Goal: Task Accomplishment & Management: Manage account settings

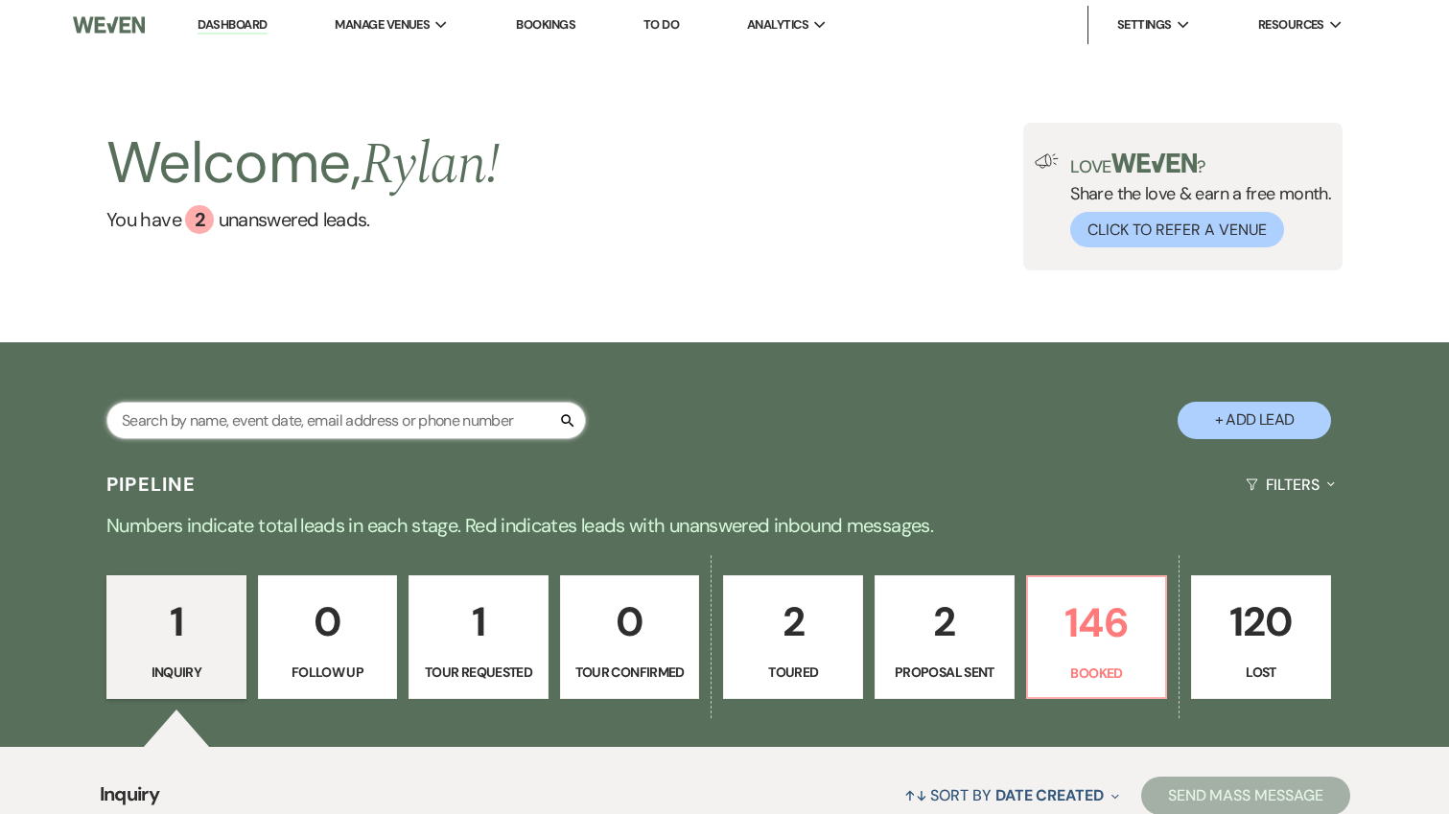
click at [391, 418] on input "text" at bounding box center [346, 420] width 480 height 37
click at [351, 404] on input "text" at bounding box center [346, 420] width 480 height 37
type input "espinal"
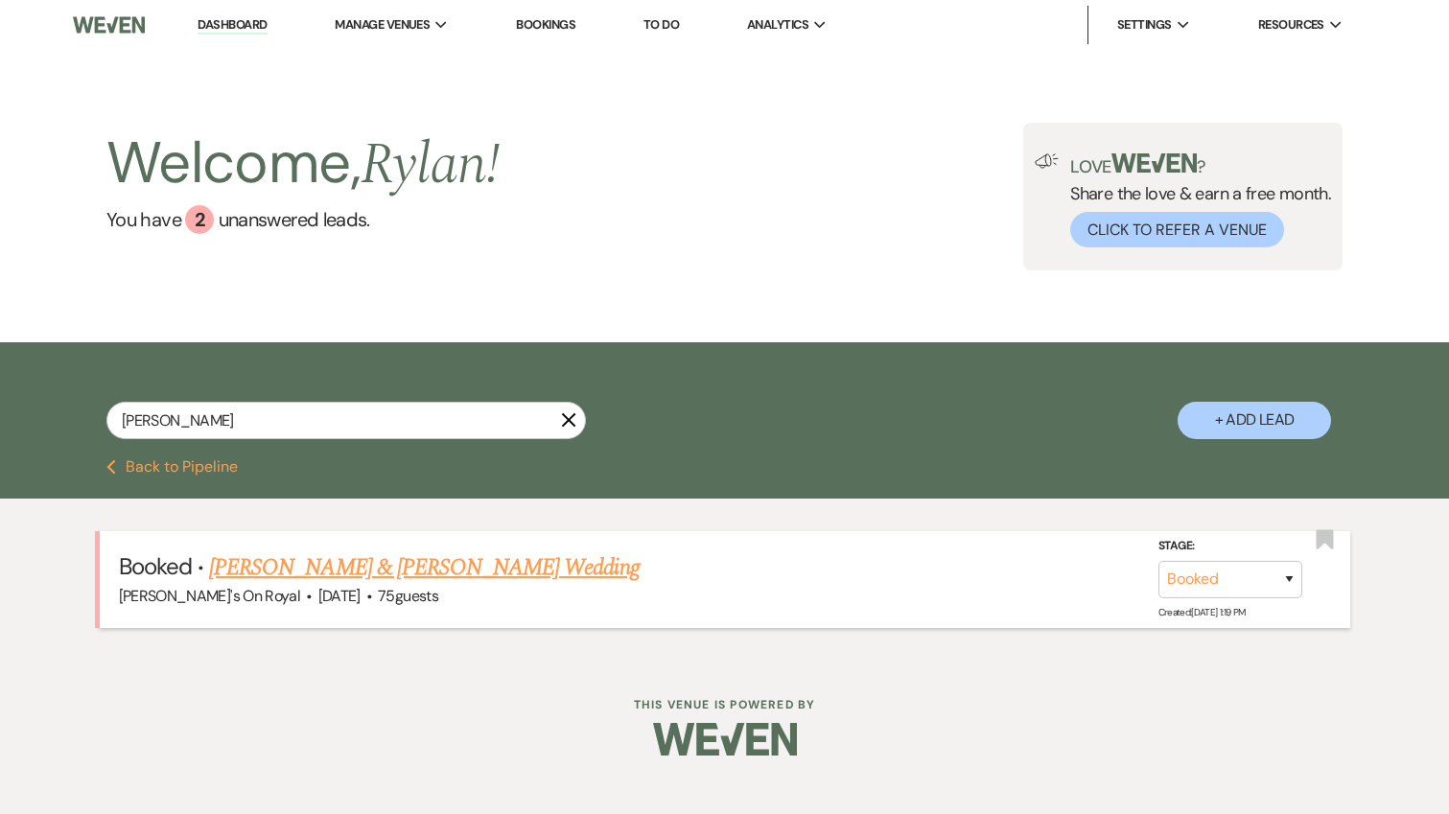
click at [412, 574] on link "Ester Espinal & Chad Rodriguez's Wedding" at bounding box center [424, 568] width 430 height 35
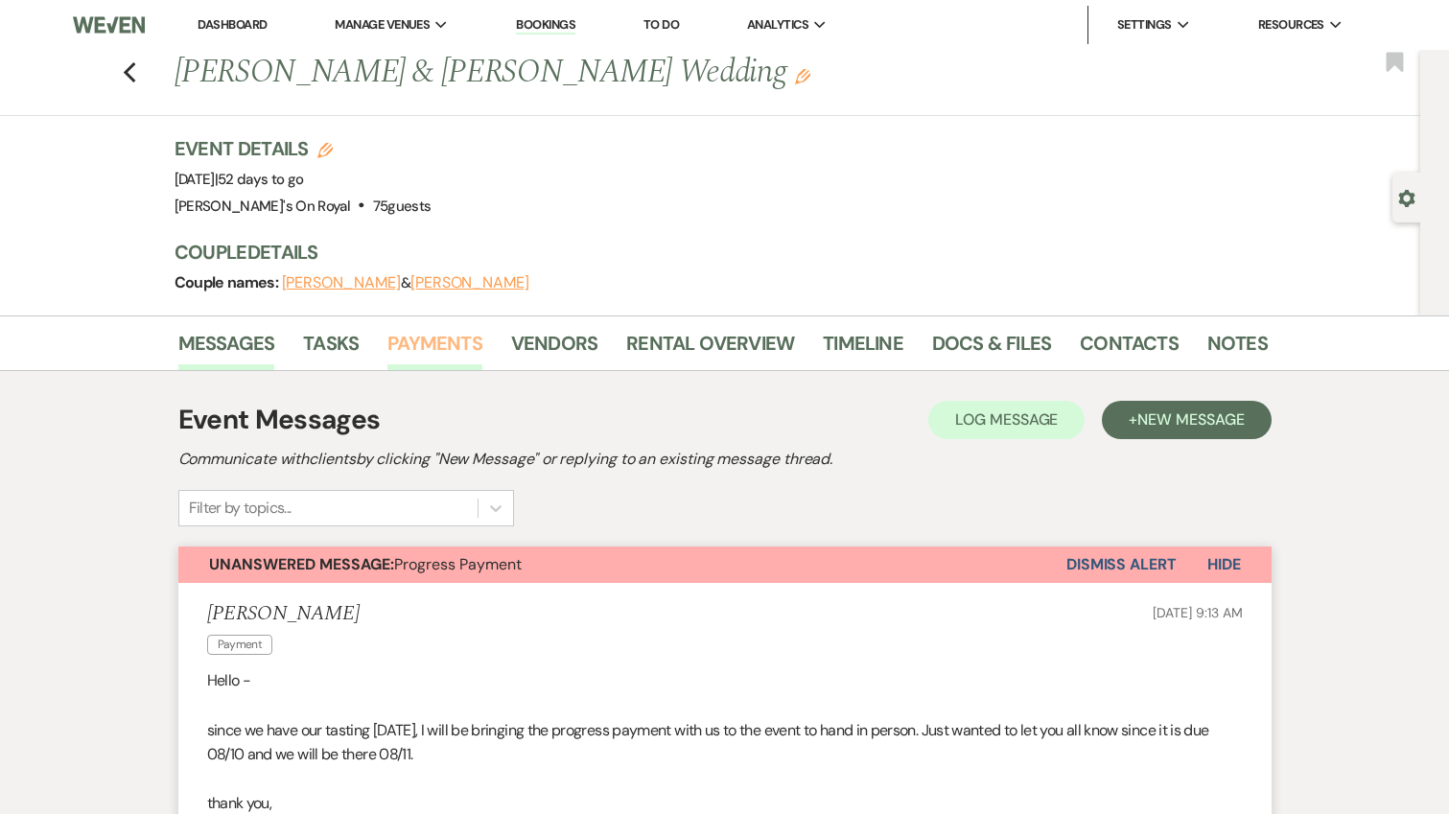
click at [443, 353] on link "Payments" at bounding box center [434, 349] width 95 height 42
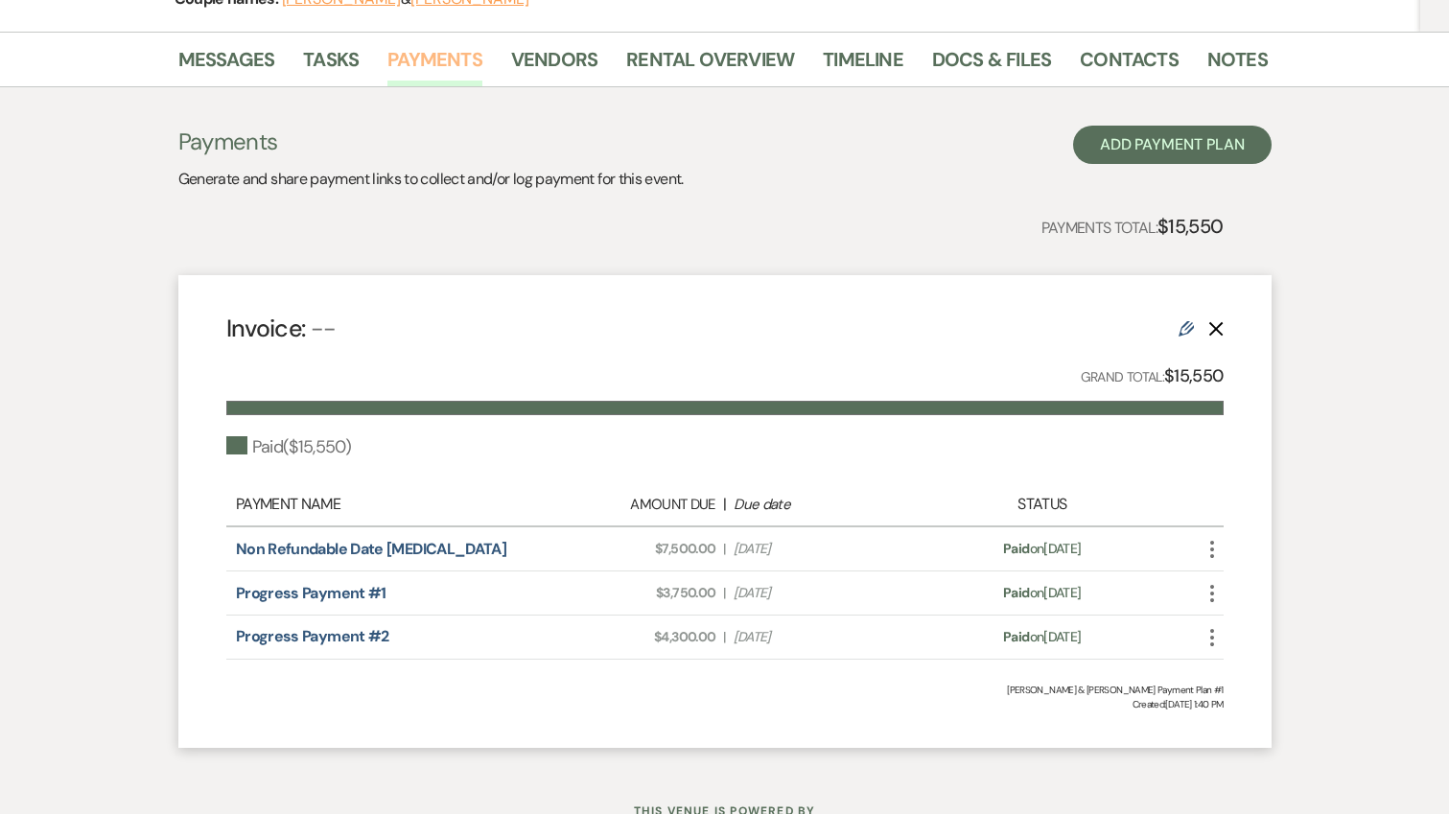
scroll to position [306, 0]
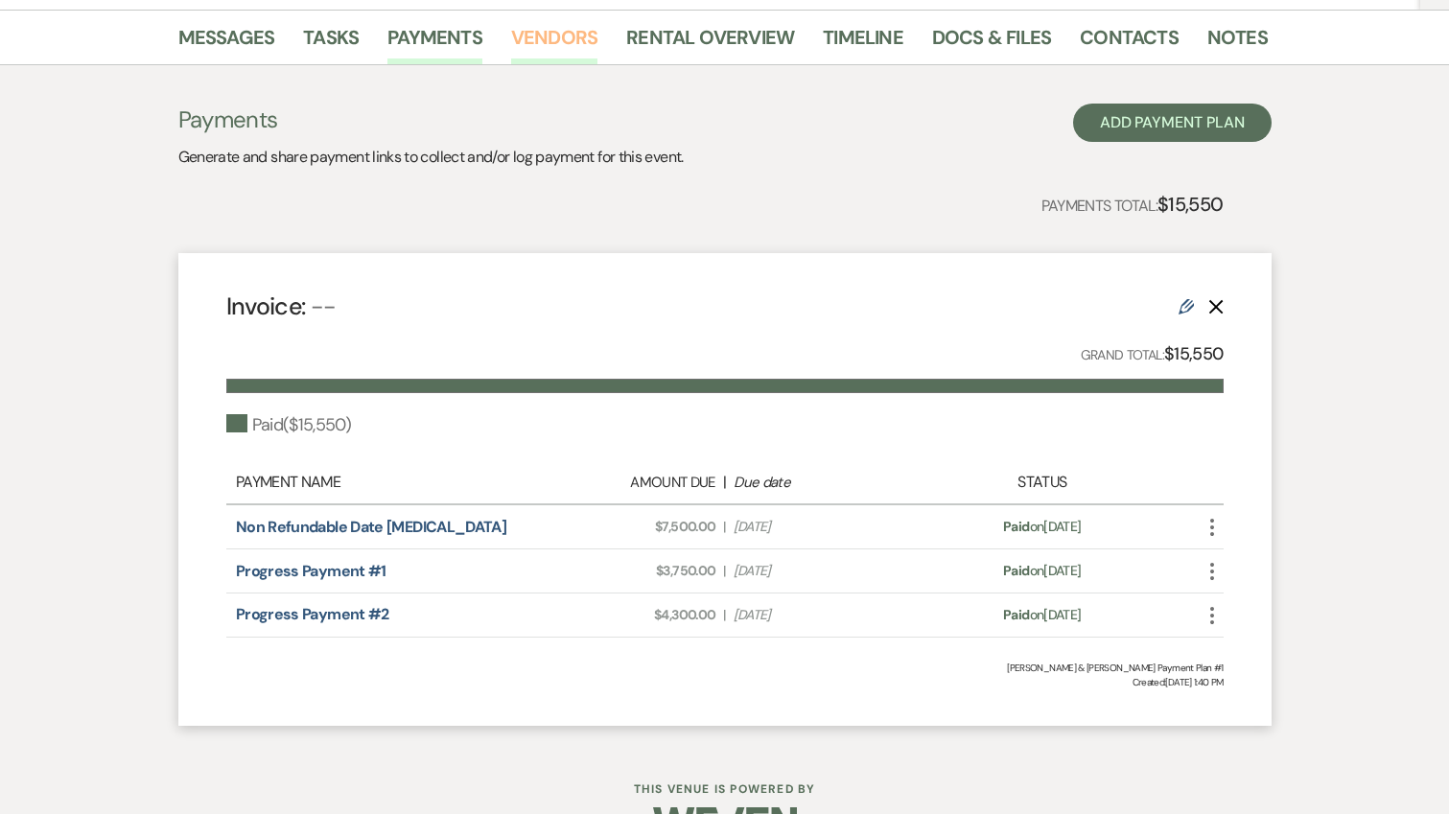
click at [554, 40] on link "Vendors" at bounding box center [554, 43] width 86 height 42
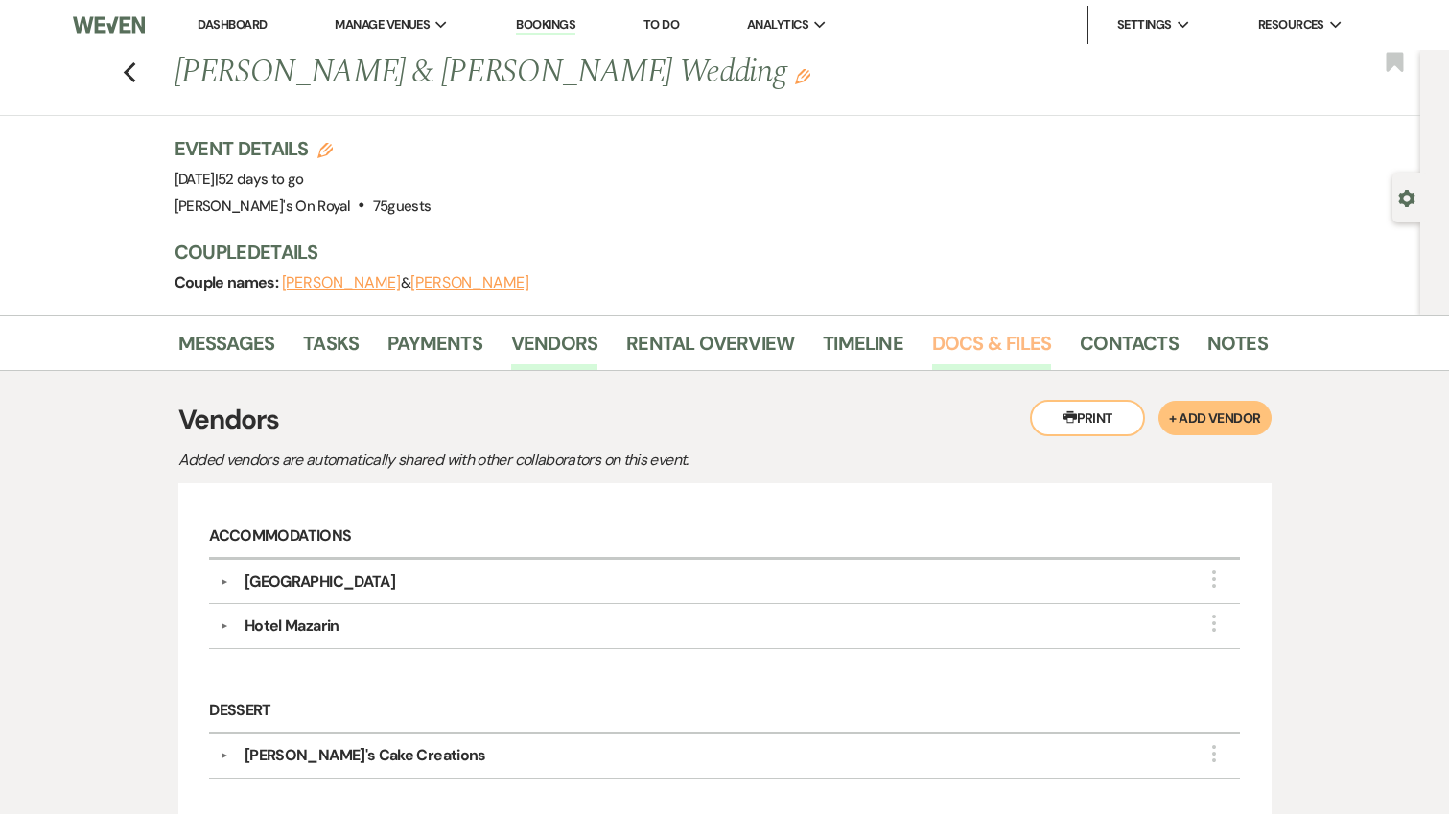
click at [1009, 331] on link "Docs & Files" at bounding box center [991, 349] width 119 height 42
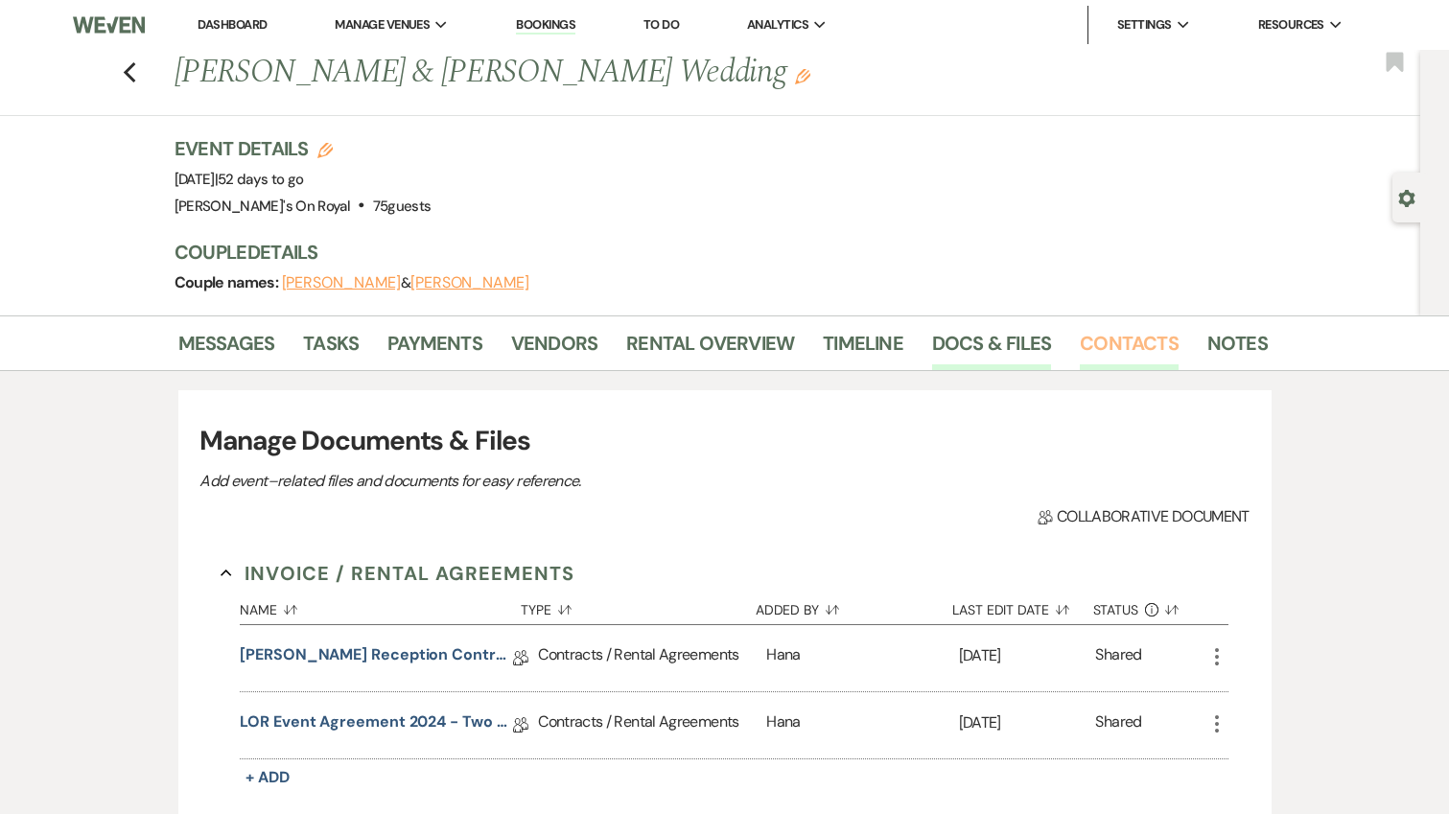
click at [1115, 346] on link "Contacts" at bounding box center [1129, 349] width 99 height 42
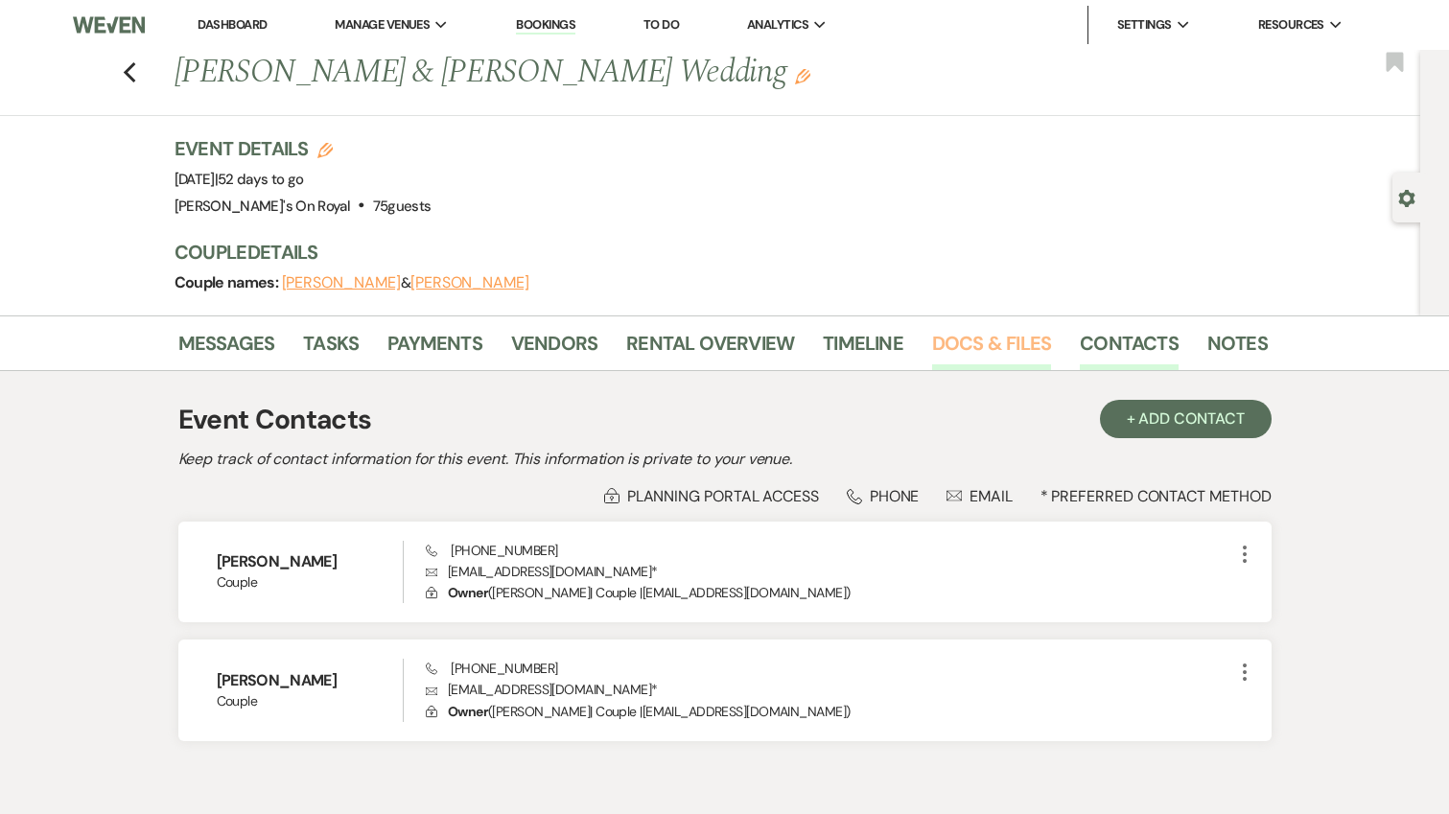
click at [1002, 332] on link "Docs & Files" at bounding box center [991, 349] width 119 height 42
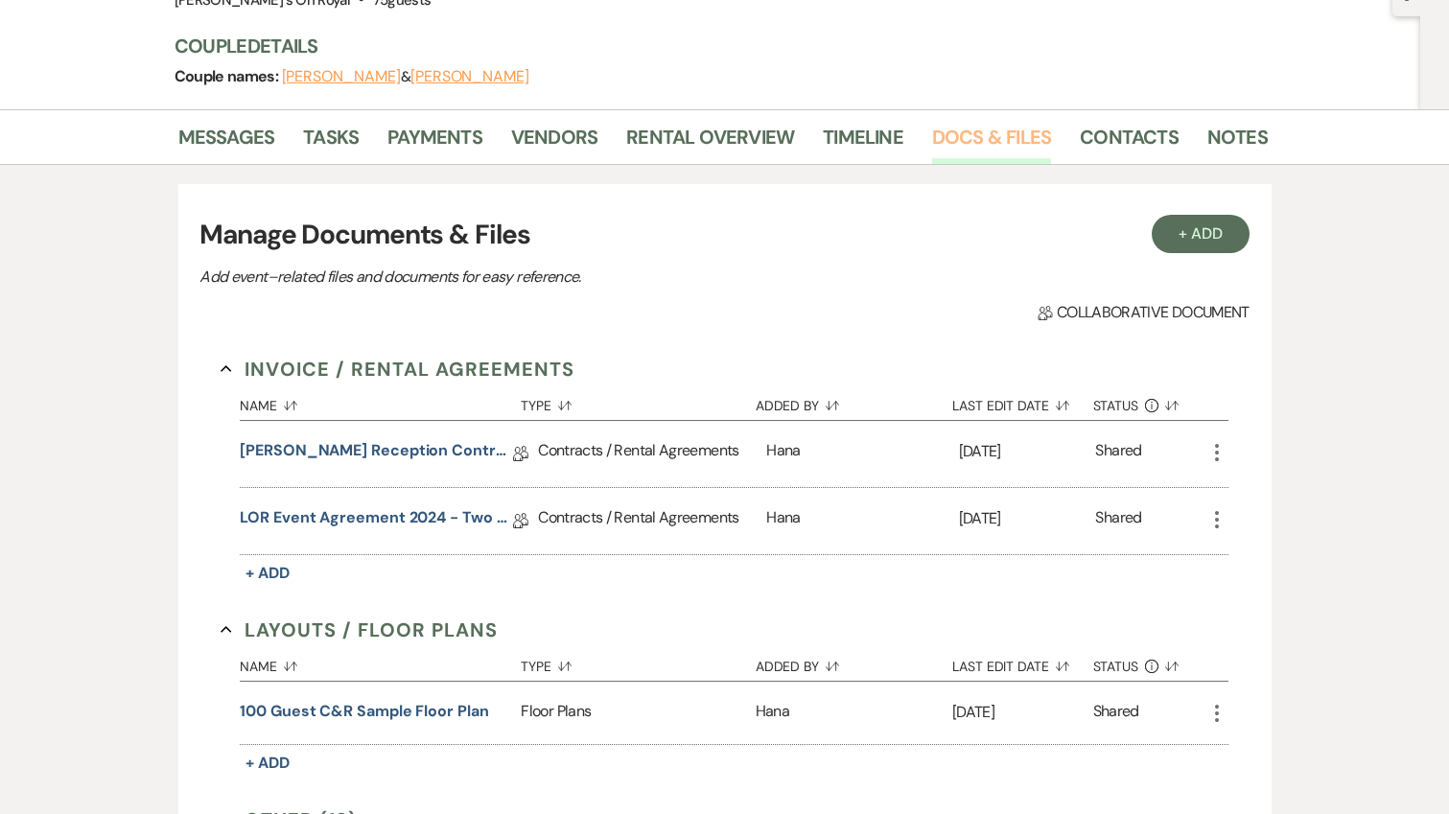
scroll to position [218, 0]
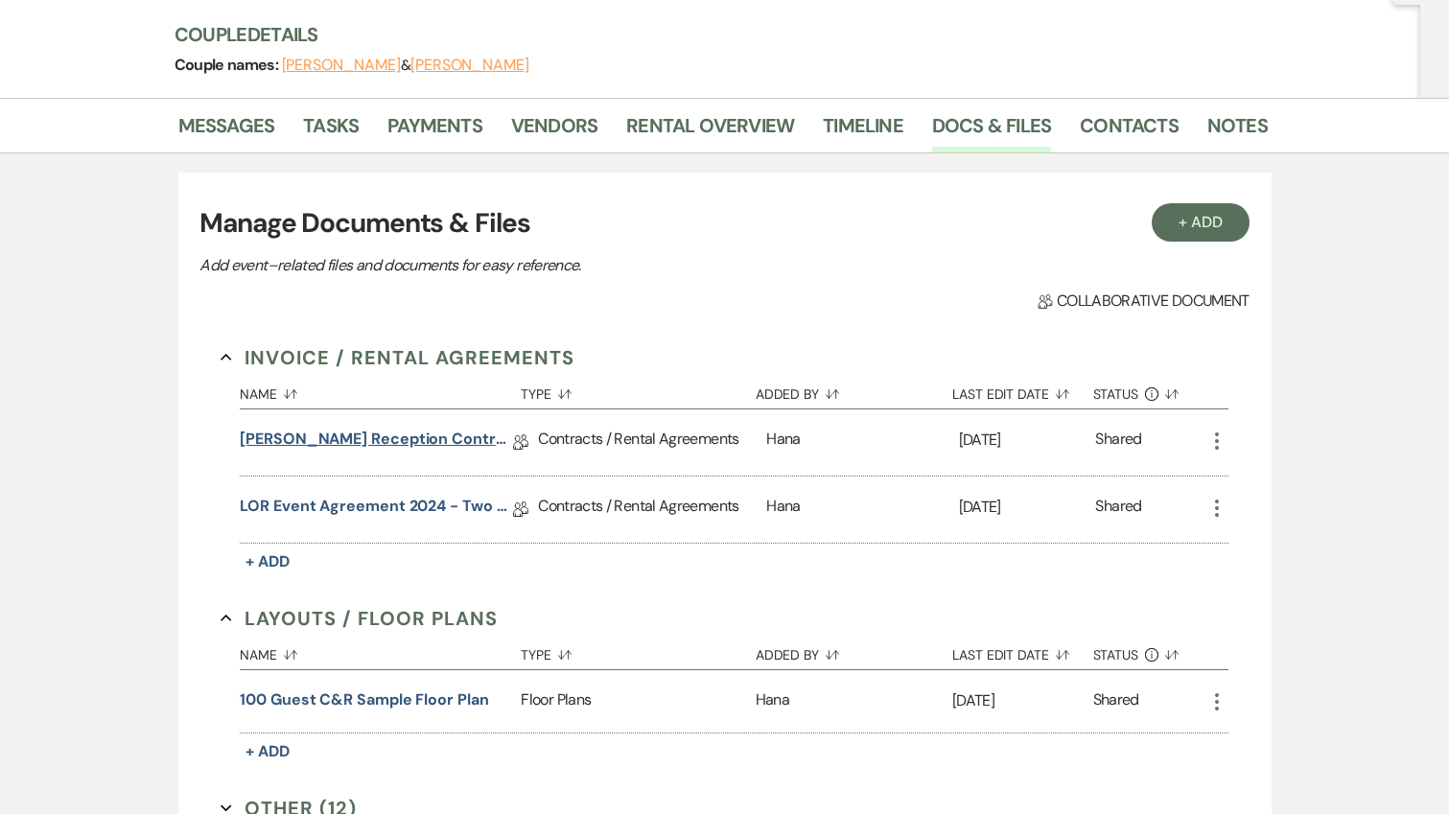
click at [323, 443] on link "Espinal Rodriguez Reception Contract 10.10.25" at bounding box center [376, 443] width 273 height 30
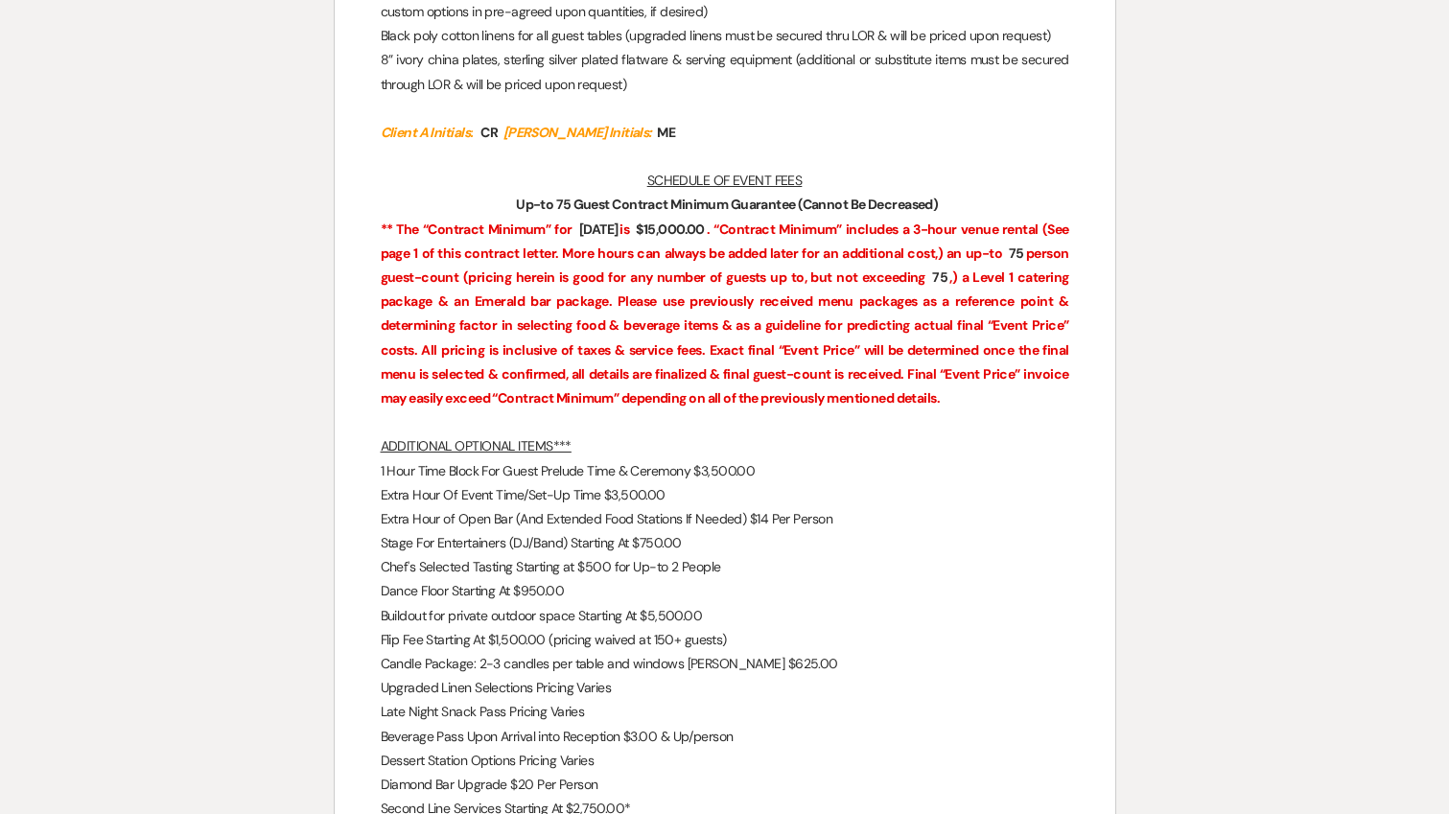
scroll to position [3107, 0]
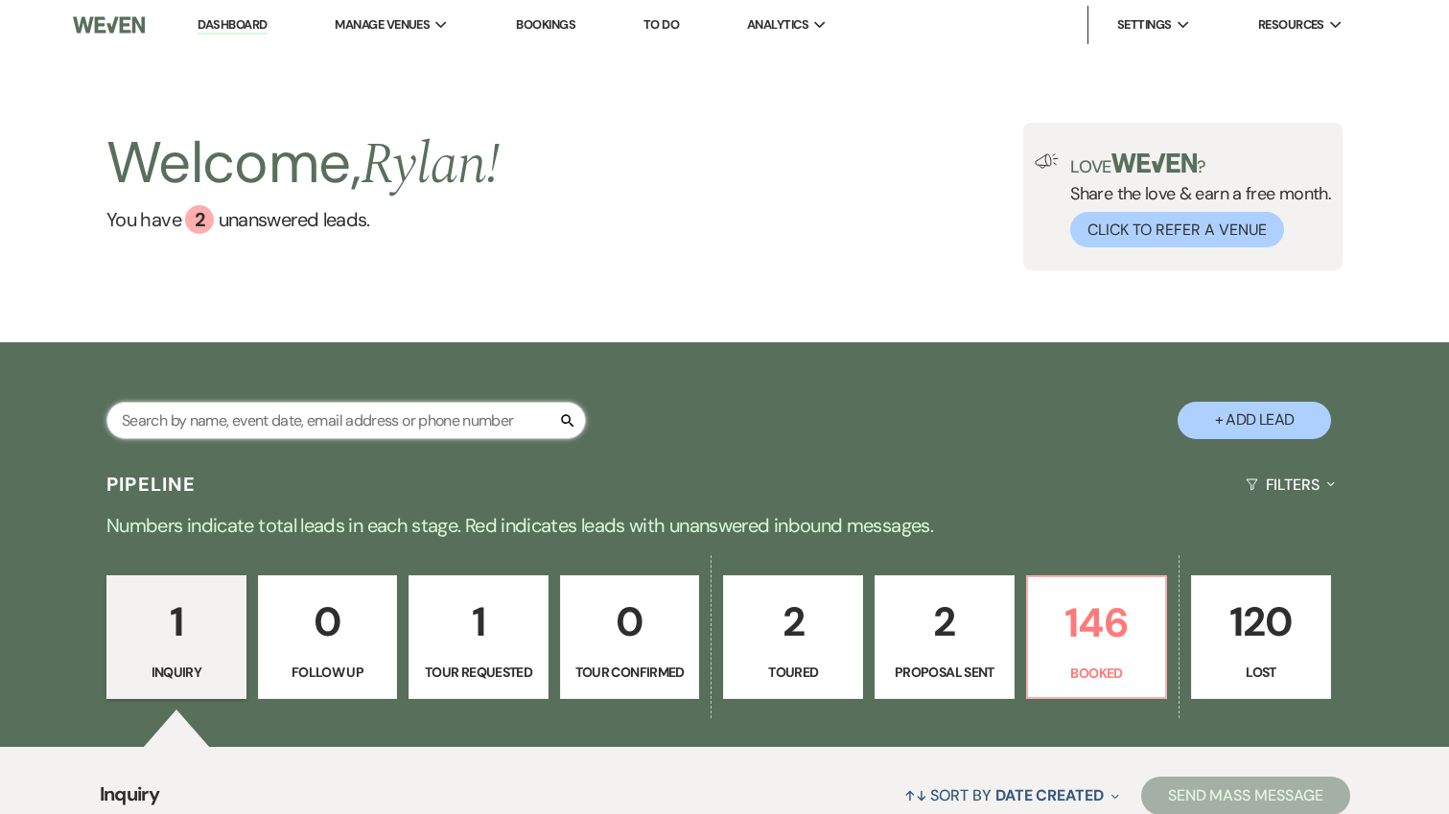
click at [370, 416] on input "text" at bounding box center [346, 420] width 480 height 37
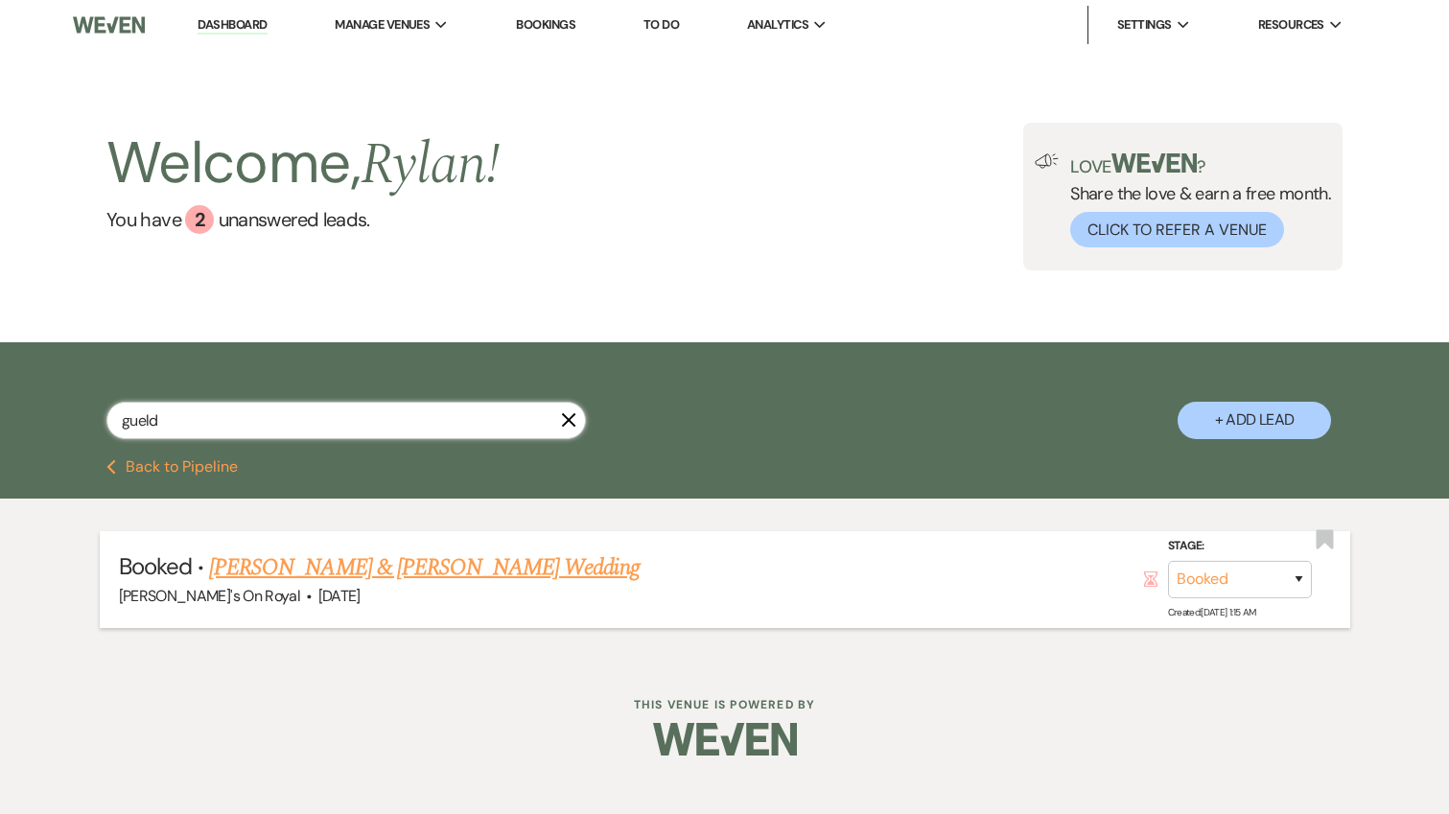
type input "gueld"
click at [529, 568] on link "[PERSON_NAME] & [PERSON_NAME] Wedding" at bounding box center [424, 568] width 430 height 35
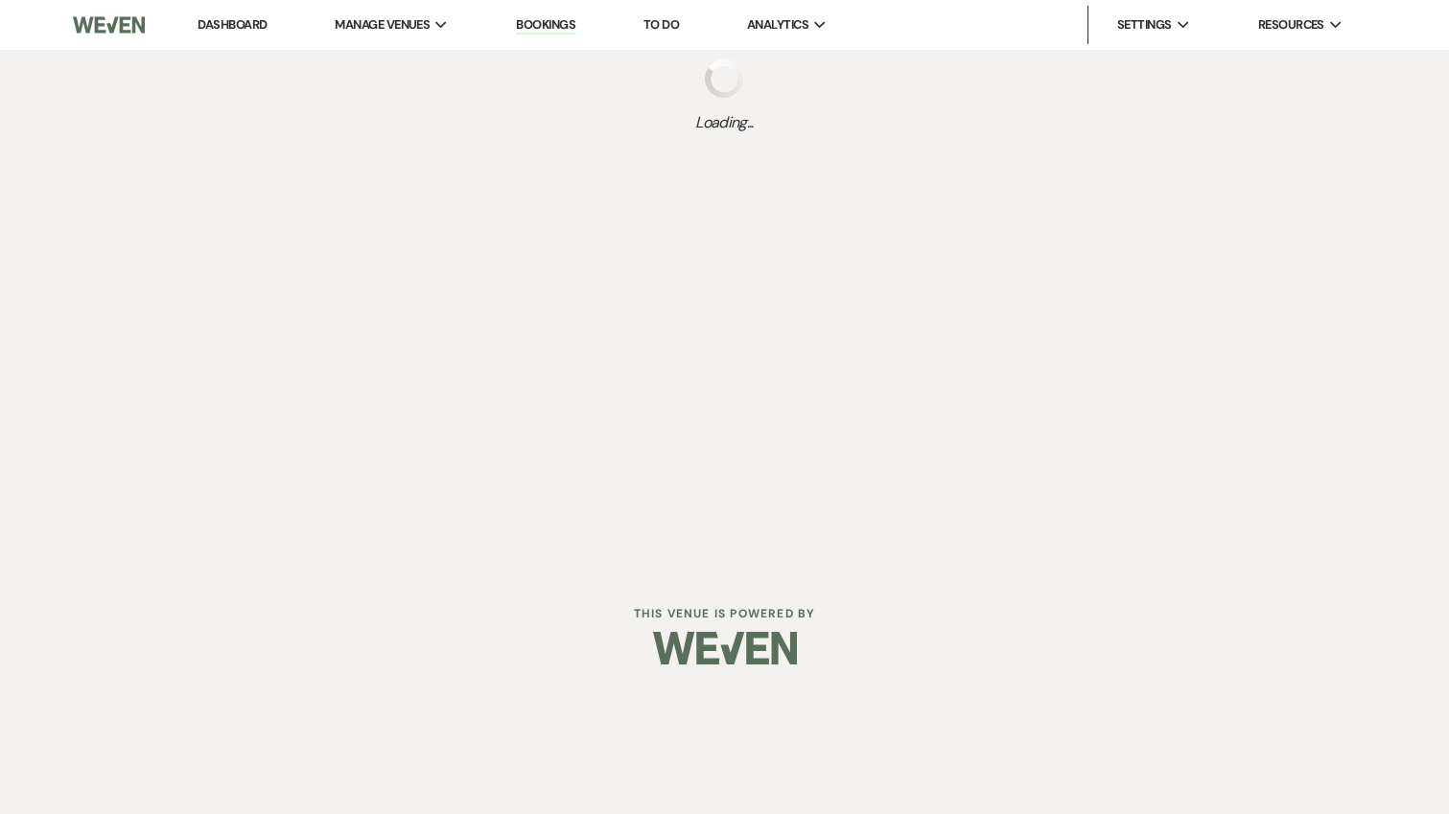
select select "5"
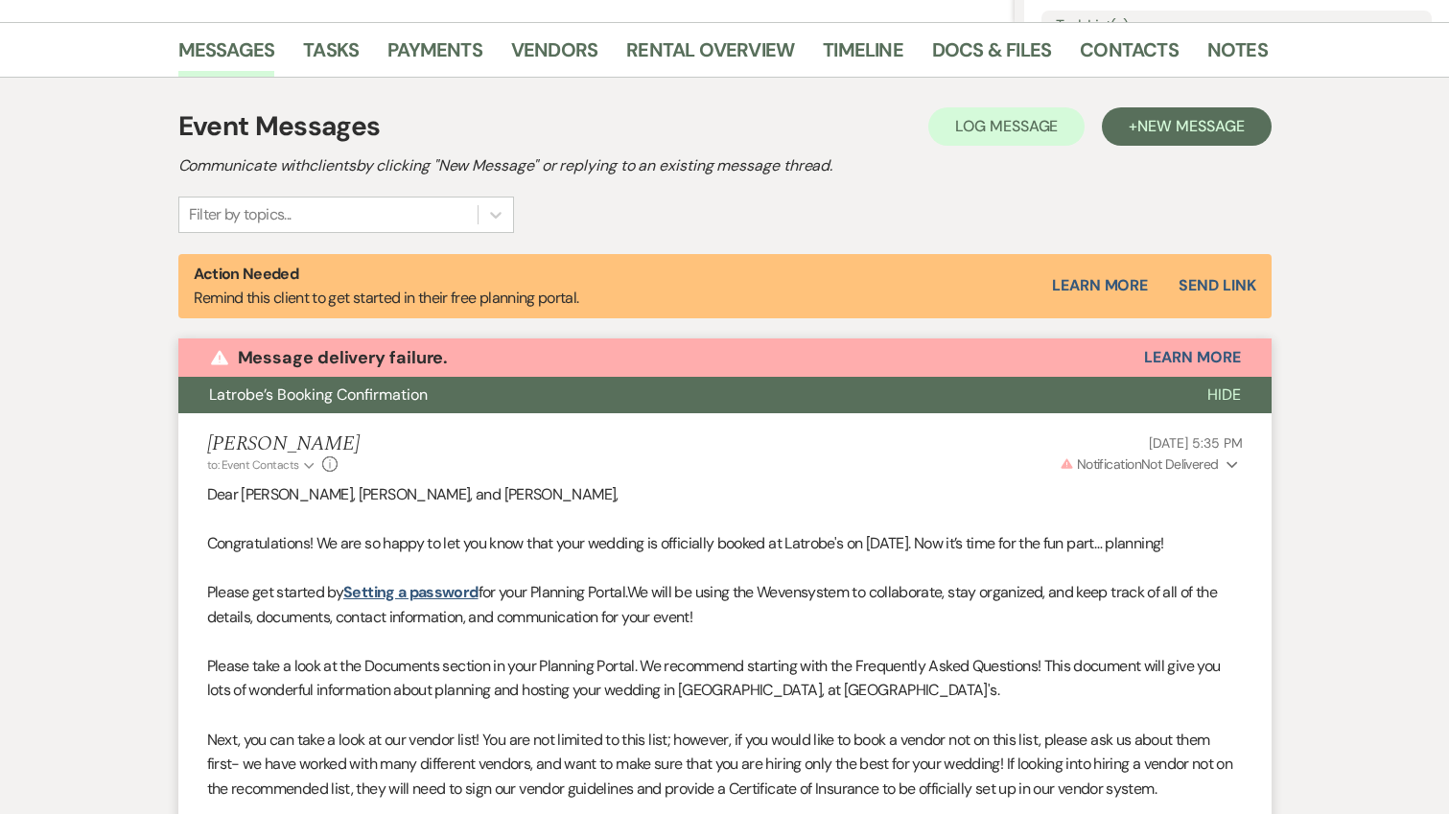
scroll to position [457, 0]
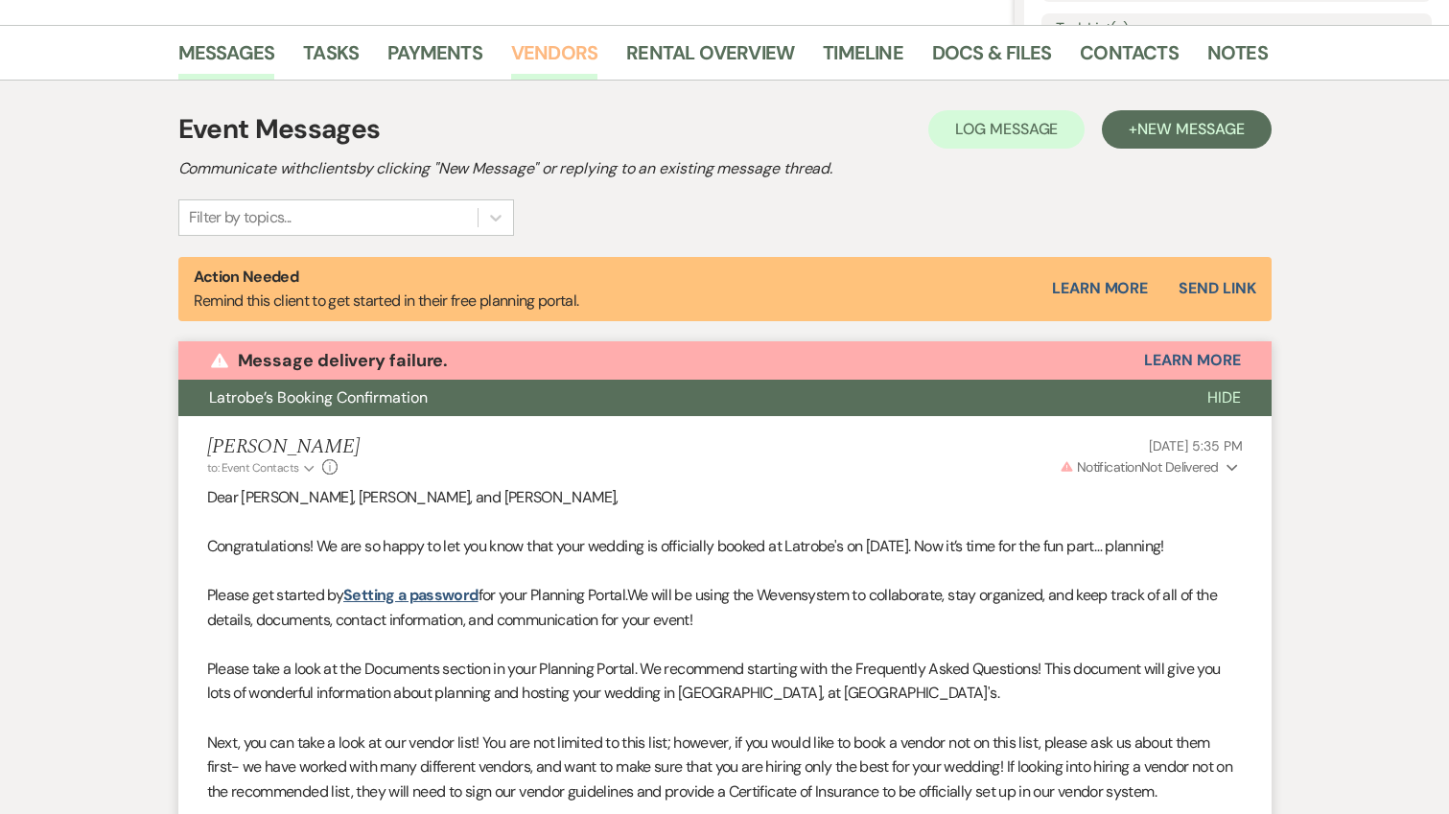
click at [579, 56] on link "Vendors" at bounding box center [554, 58] width 86 height 42
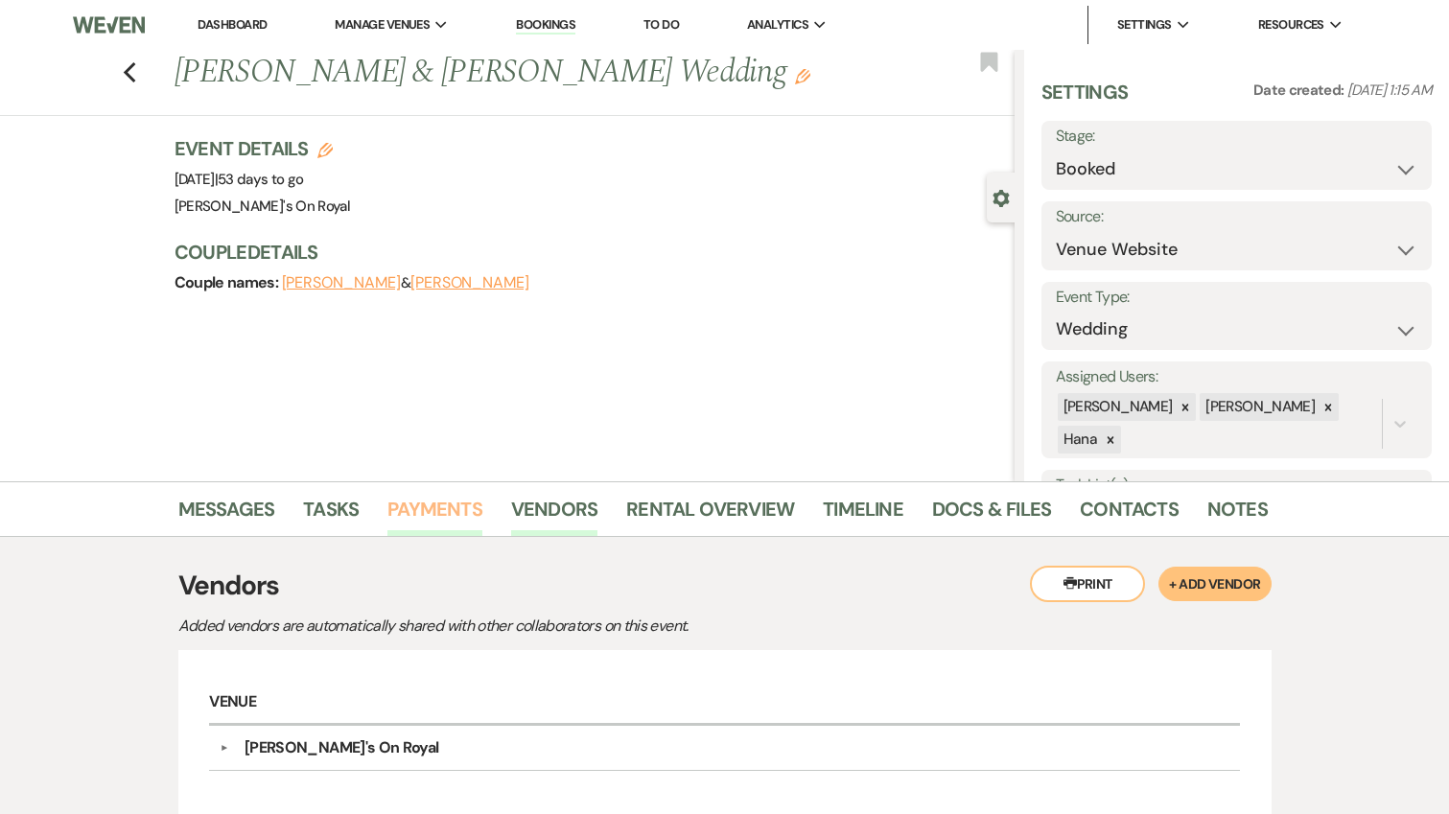
click at [400, 510] on link "Payments" at bounding box center [434, 515] width 95 height 42
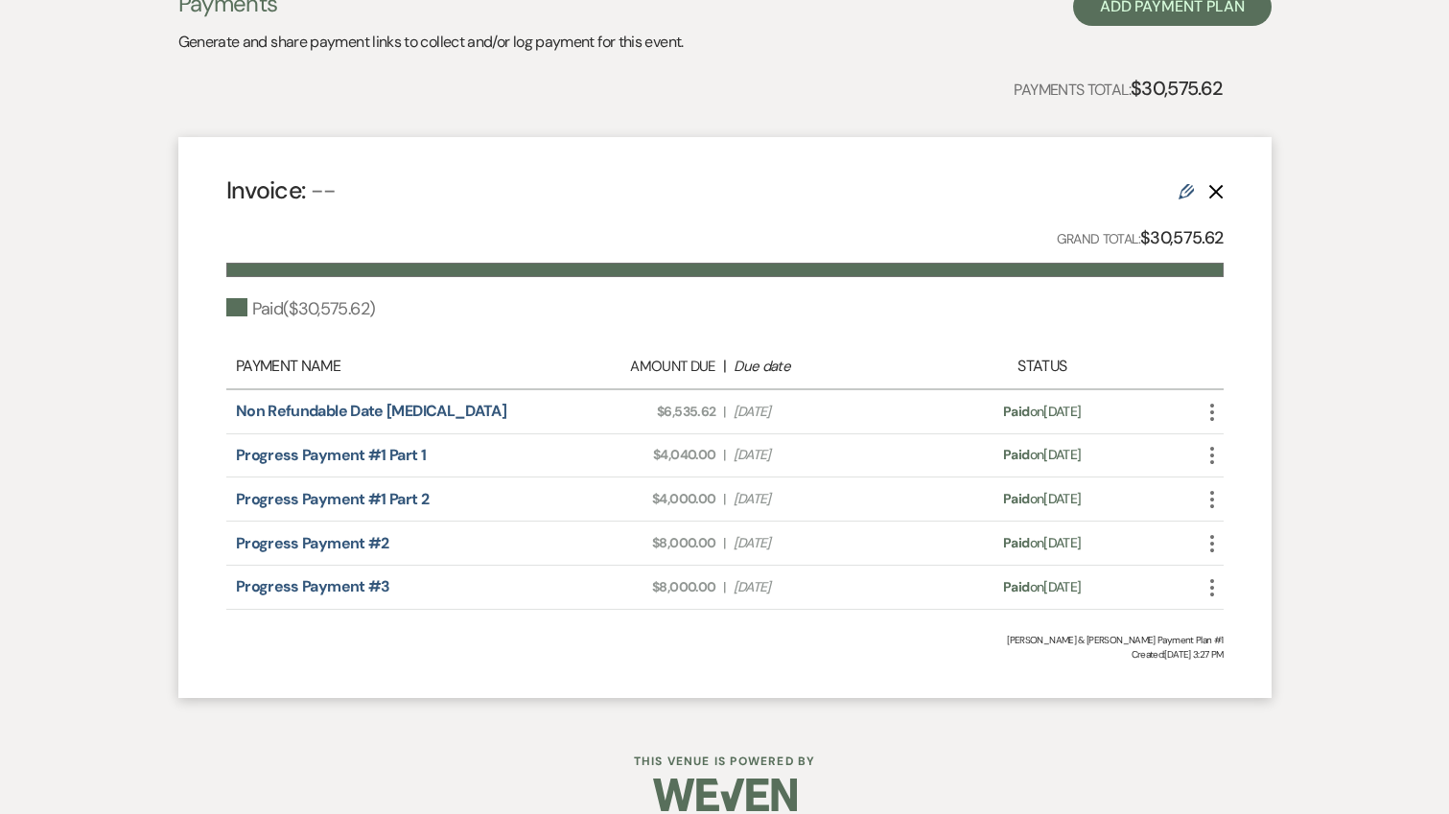
scroll to position [592, 0]
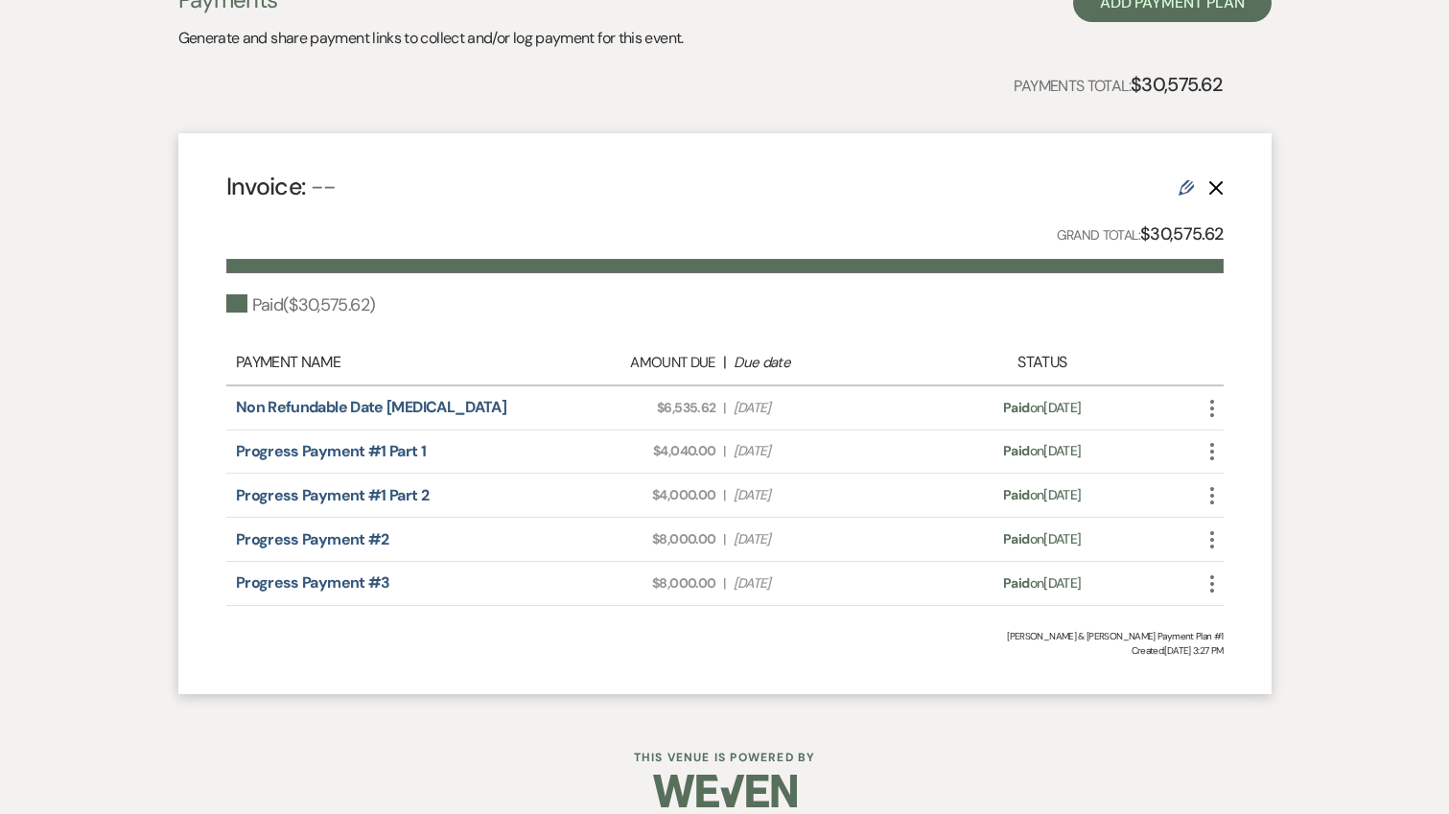
click at [1210, 582] on use "button" at bounding box center [1212, 583] width 4 height 17
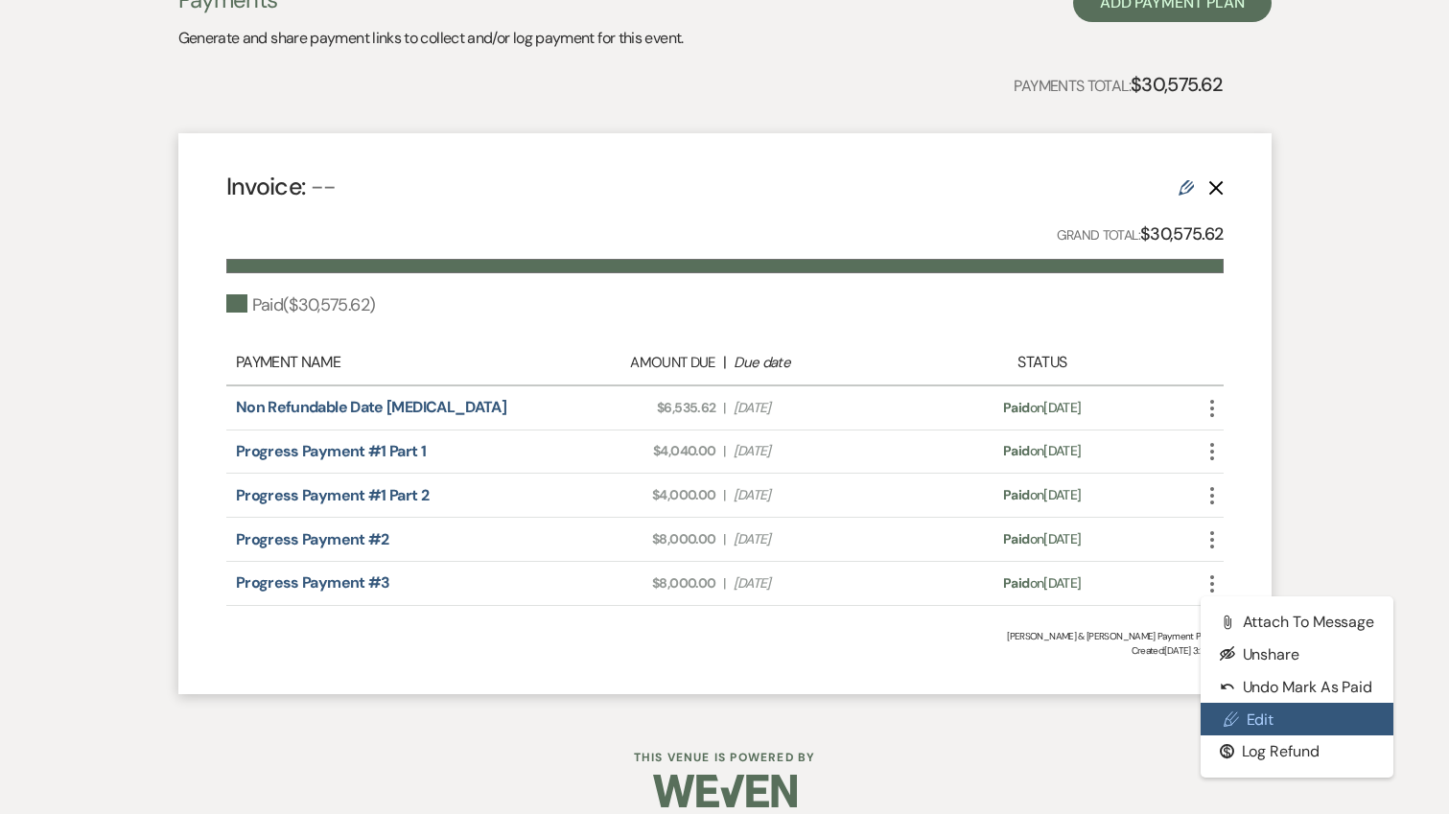
click at [1294, 713] on link "Pencil Edit" at bounding box center [1298, 719] width 194 height 33
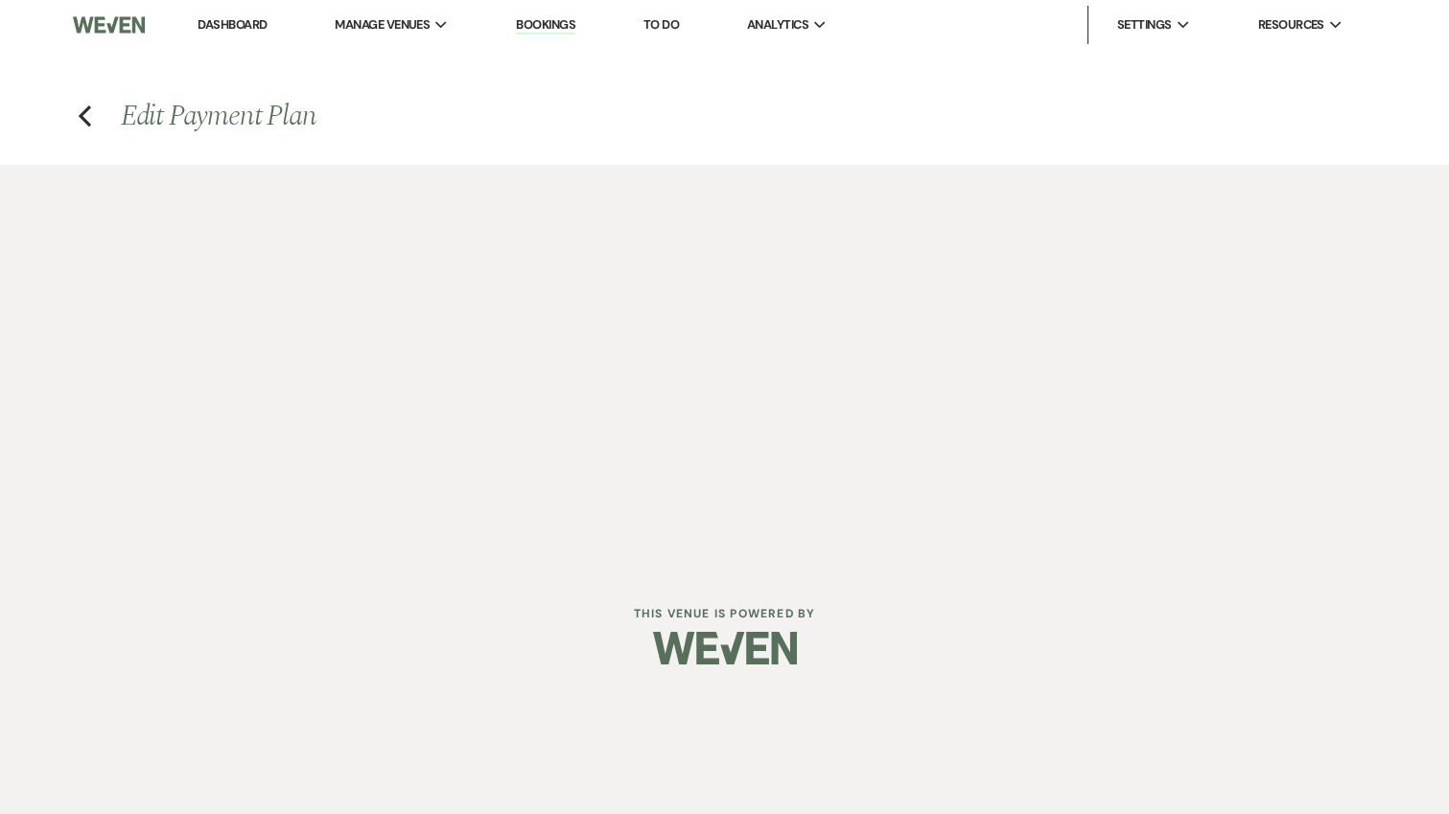
select select "1"
select select "true"
select select "1"
select select "true"
select select "1"
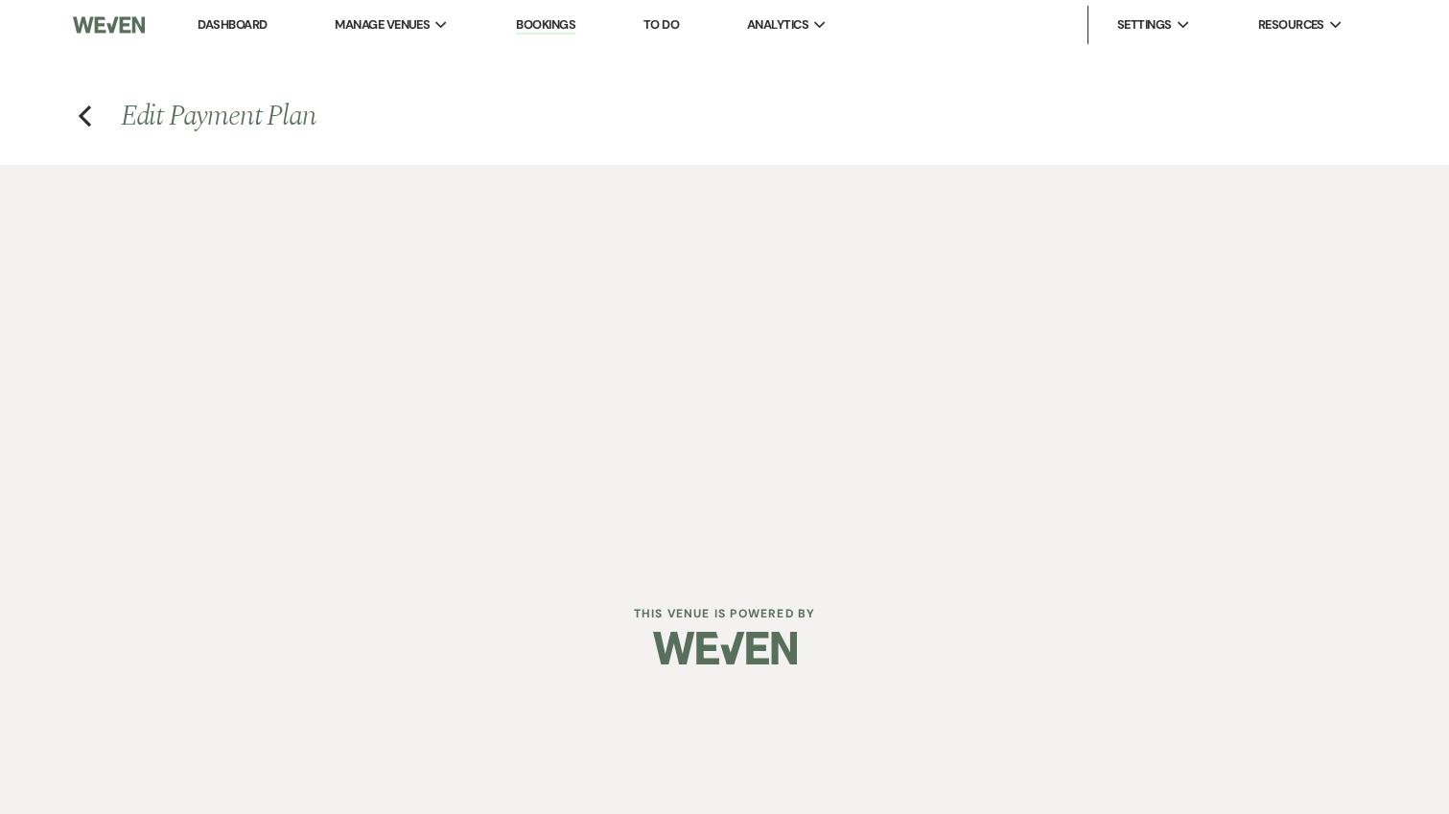
select select "true"
select select "1"
select select "true"
select select "1"
select select "true"
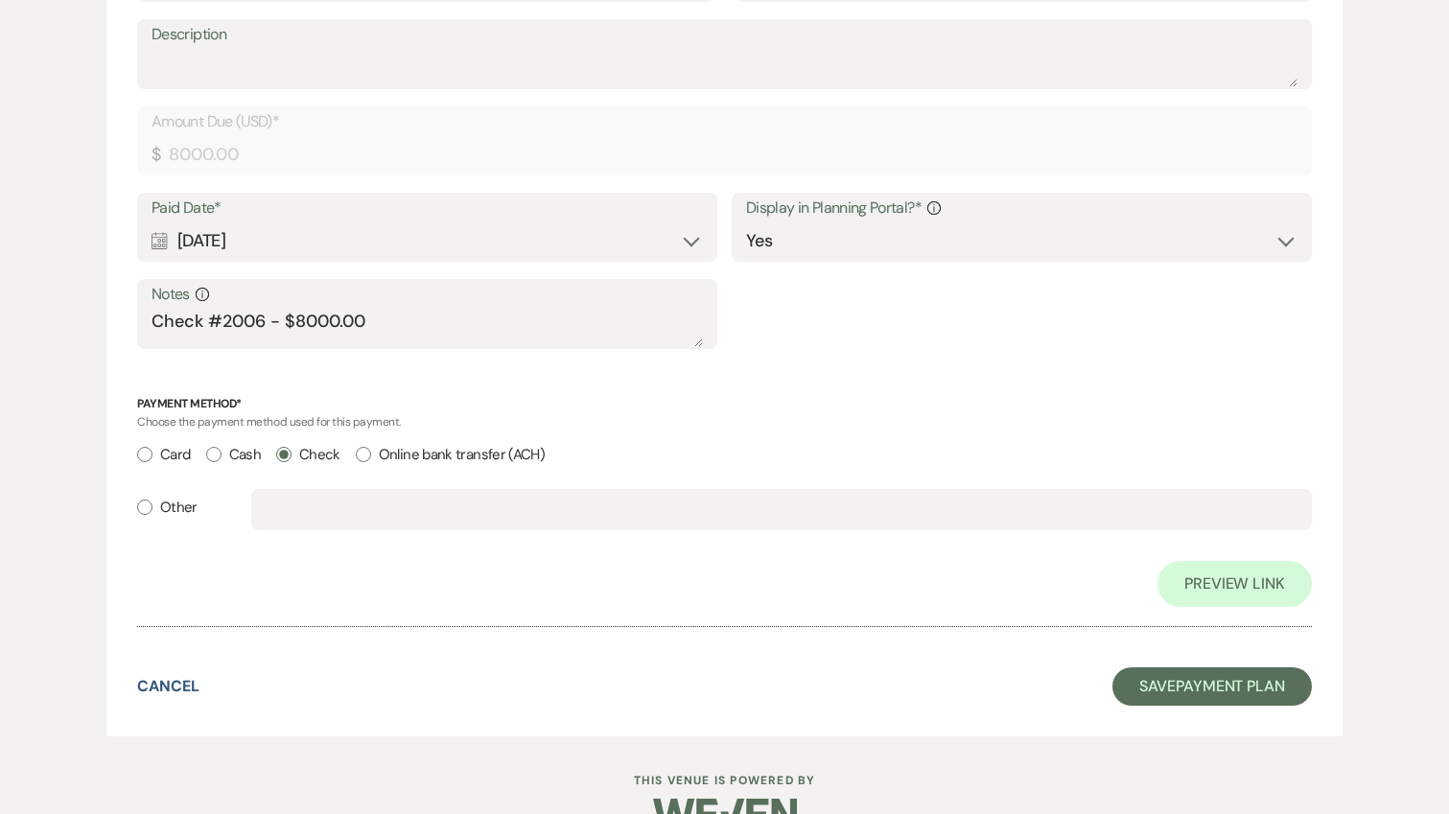
scroll to position [3639, 0]
click at [511, 325] on textarea "Check #2006 - $8000.00" at bounding box center [427, 330] width 551 height 38
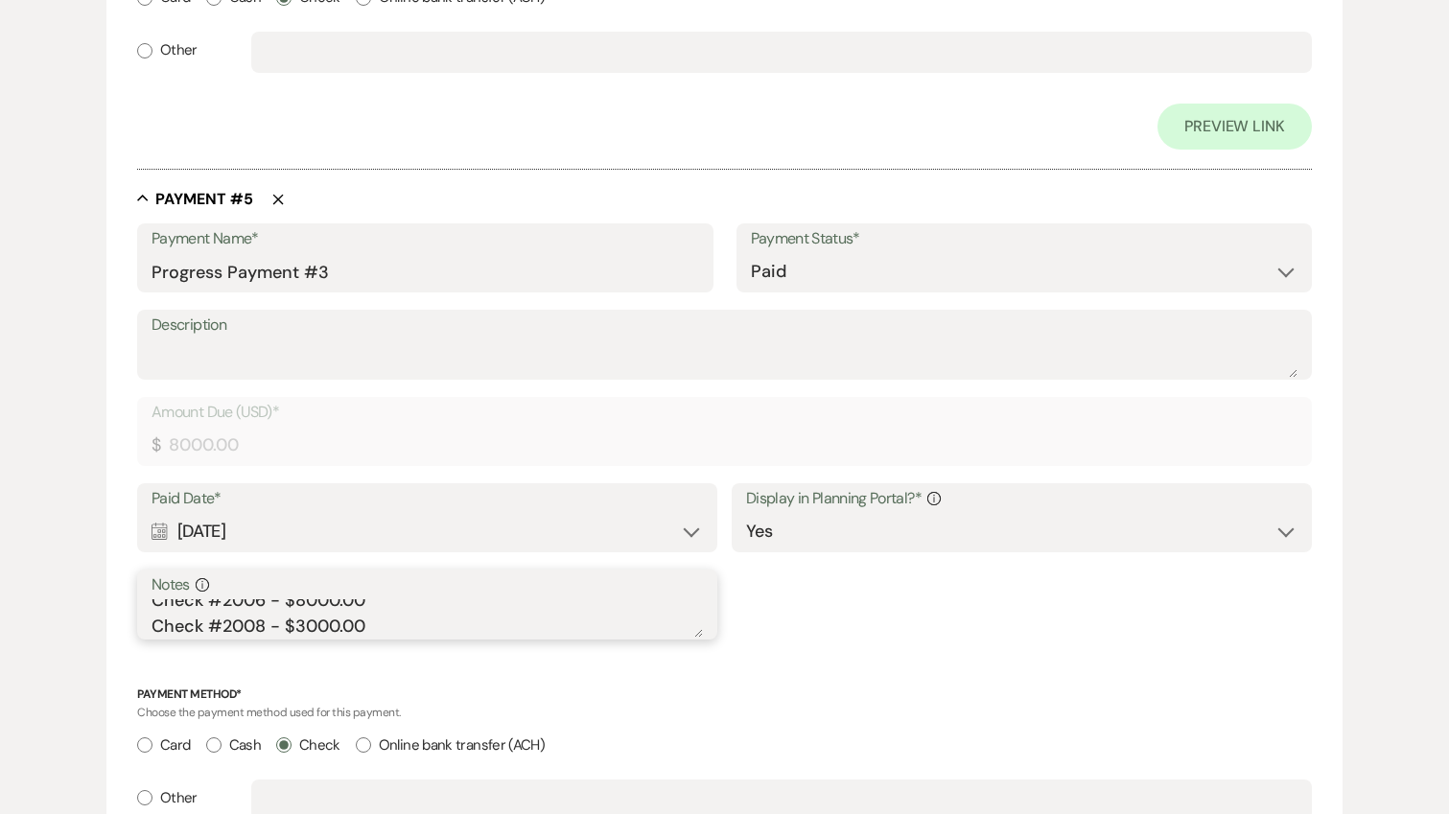
scroll to position [3345, 0]
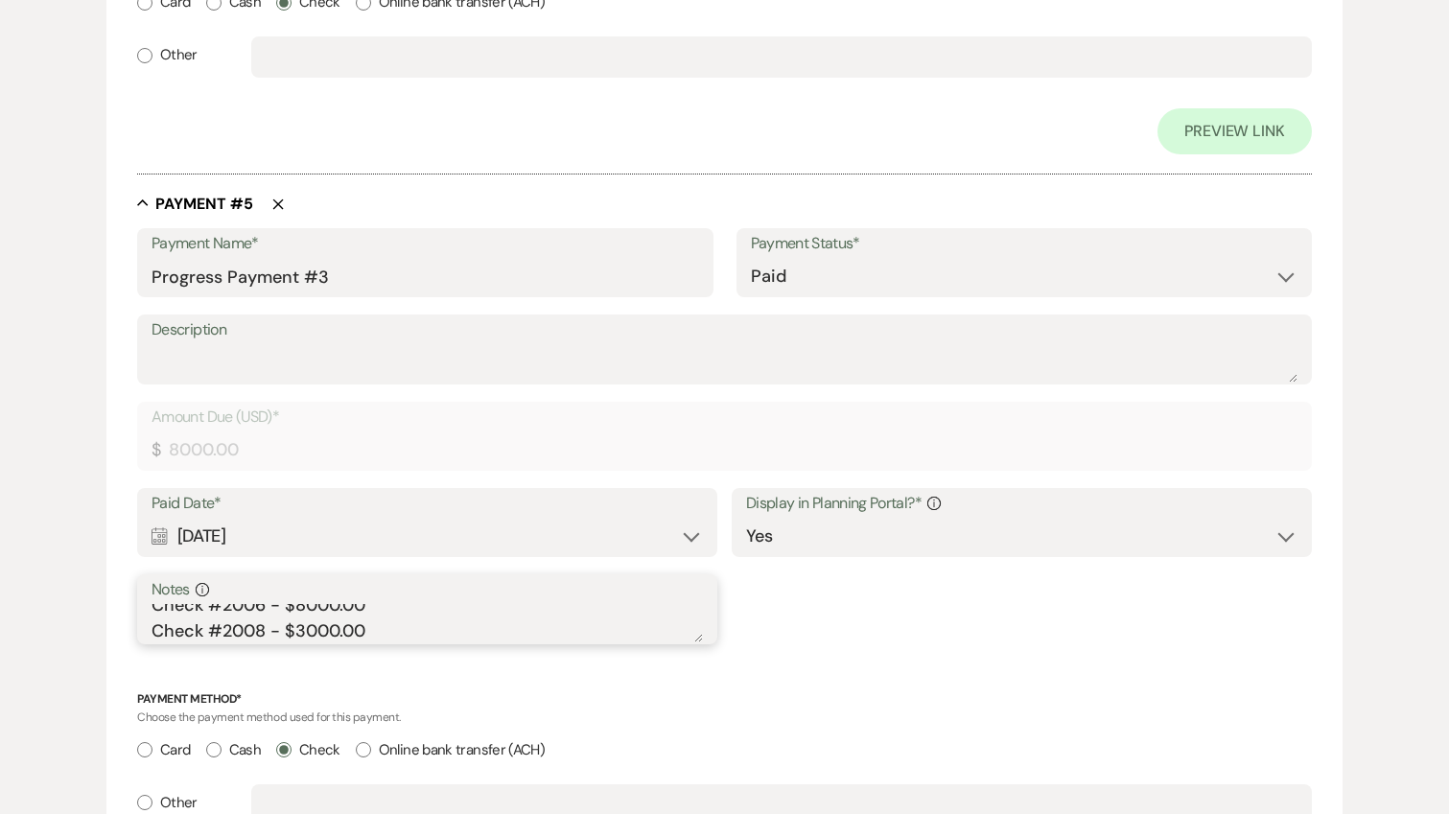
type textarea "Check #2006 - $8000.00 Check #2008 - $3000.00"
click at [998, 274] on select "Paid Unpaid" at bounding box center [1024, 276] width 547 height 37
select select "2"
click at [751, 258] on select "Paid Unpaid" at bounding box center [1024, 276] width 547 height 37
select select "flat"
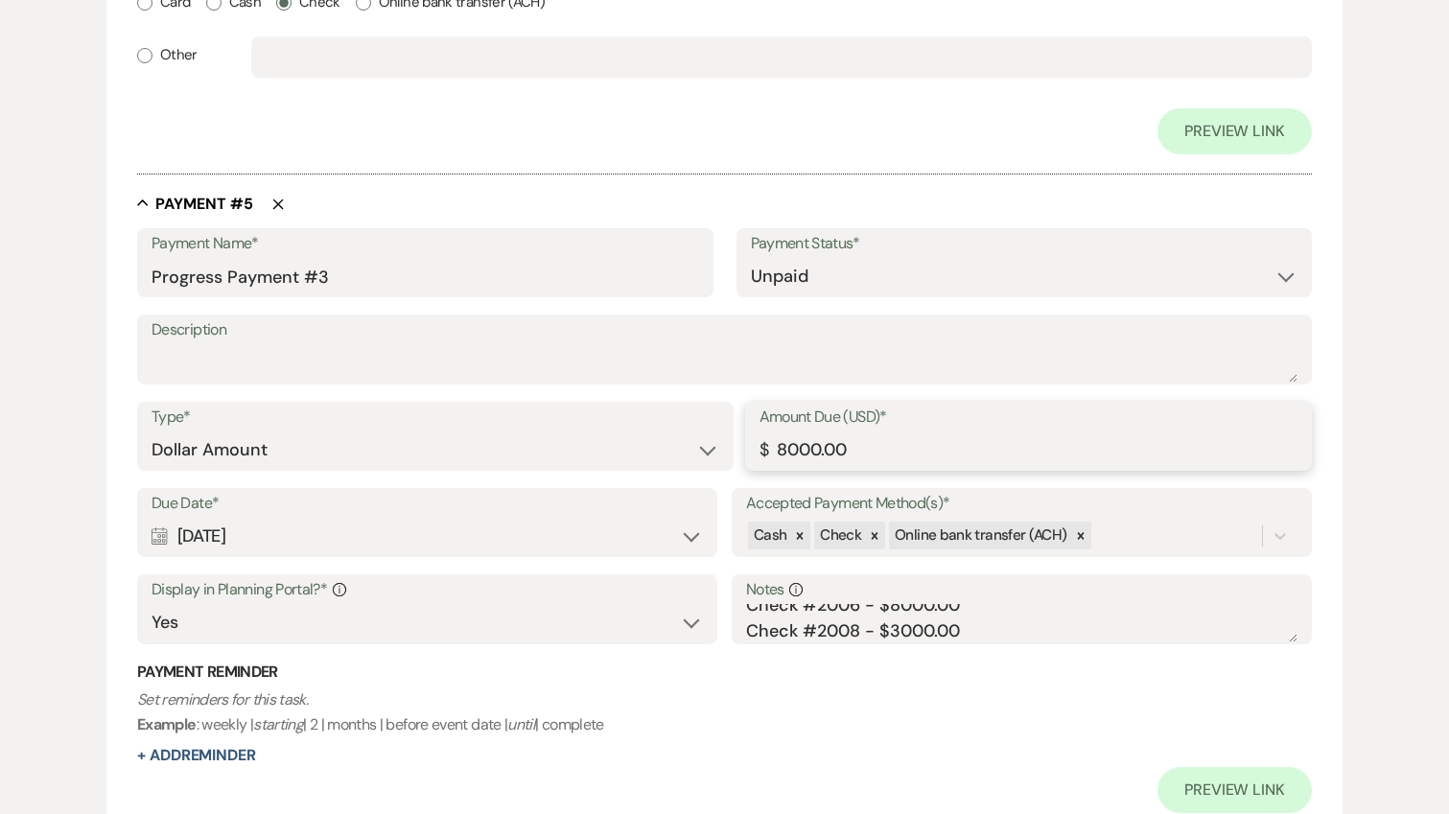
drag, startPoint x: 786, startPoint y: 451, endPoint x: 845, endPoint y: 443, distance: 59.0
click at [789, 450] on input "8000.00" at bounding box center [1029, 450] width 538 height 37
type input "11000.00"
click at [817, 279] on select "Paid Unpaid" at bounding box center [1024, 276] width 547 height 37
select select "1"
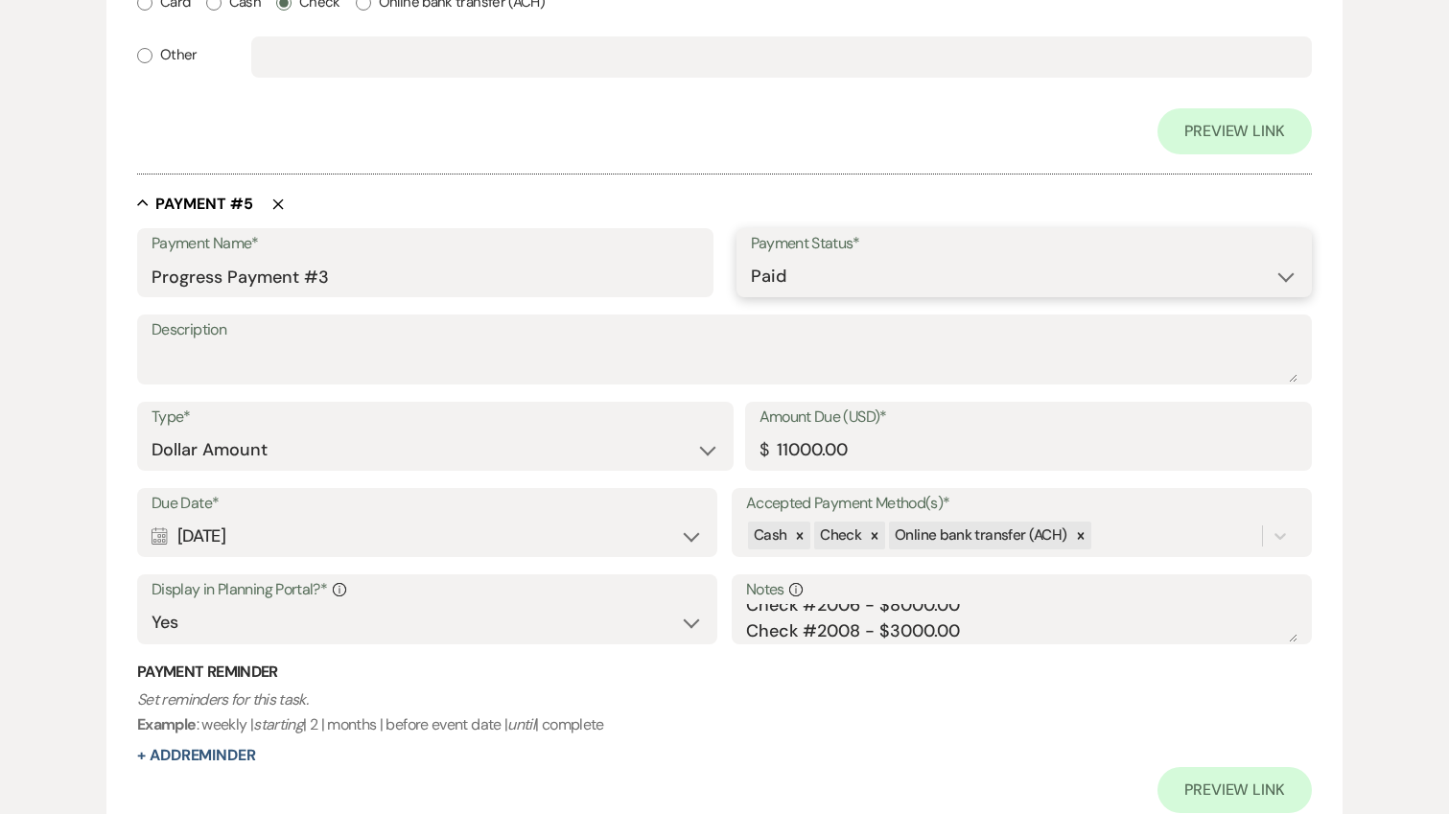
click at [751, 258] on select "Paid Unpaid" at bounding box center [1024, 276] width 547 height 37
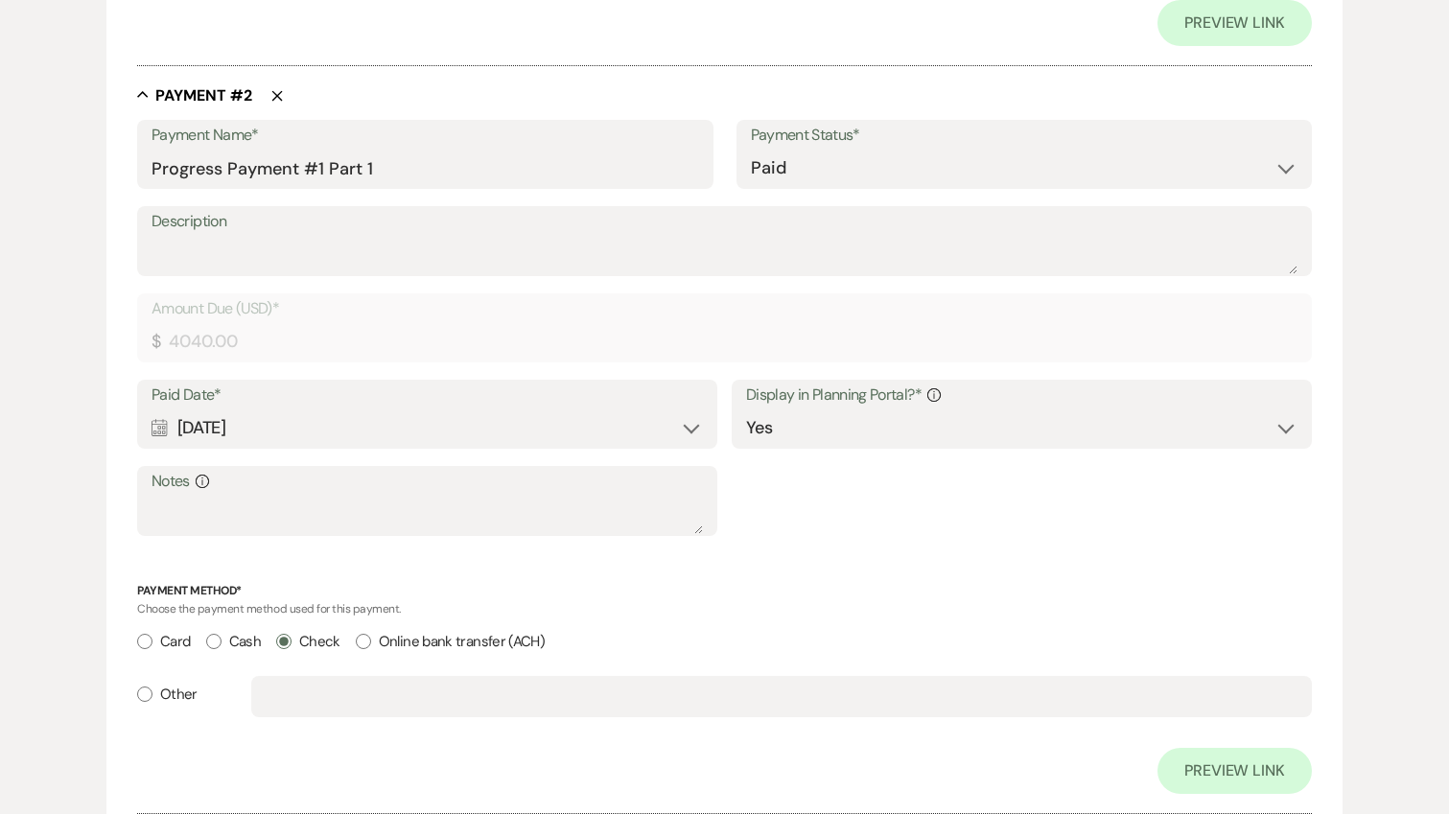
scroll to position [0, 0]
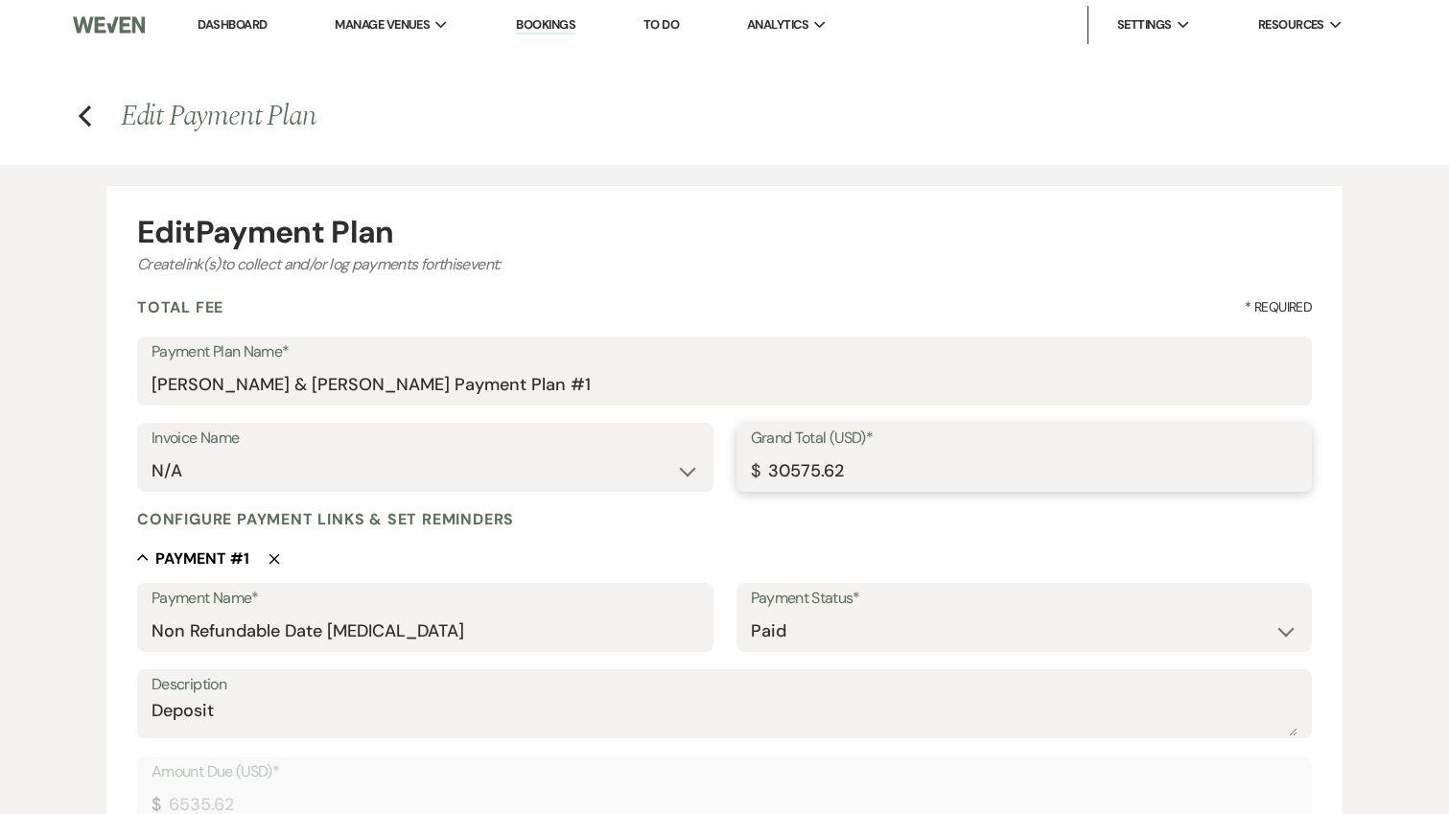
click at [793, 464] on input "30575.62" at bounding box center [1024, 471] width 547 height 37
type input "33575.62"
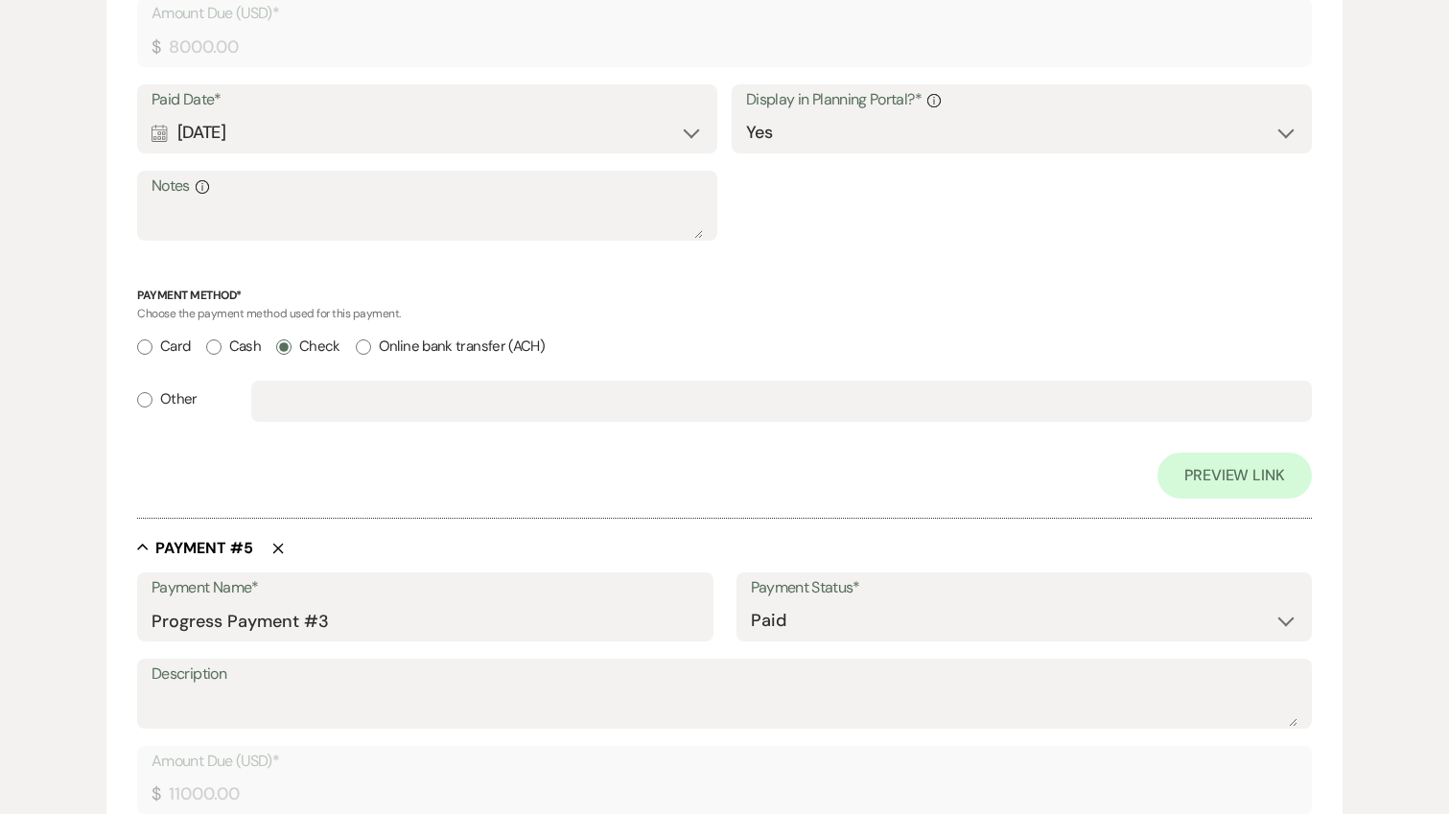
scroll to position [3684, 0]
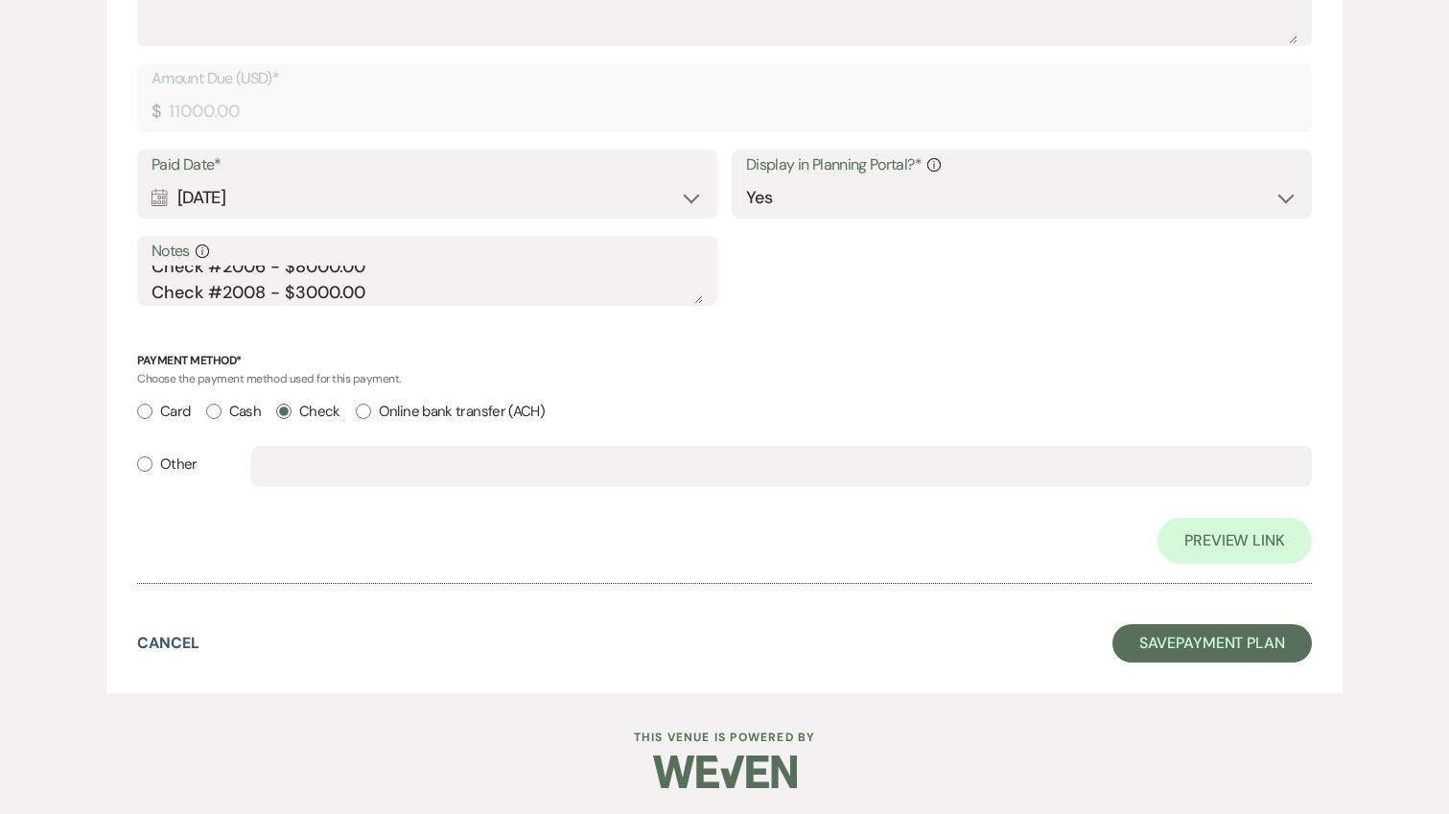
click at [798, 526] on div "Preview Link" at bounding box center [724, 541] width 1175 height 46
click at [1168, 629] on button "Save Payment Plan" at bounding box center [1212, 643] width 199 height 38
select select "5"
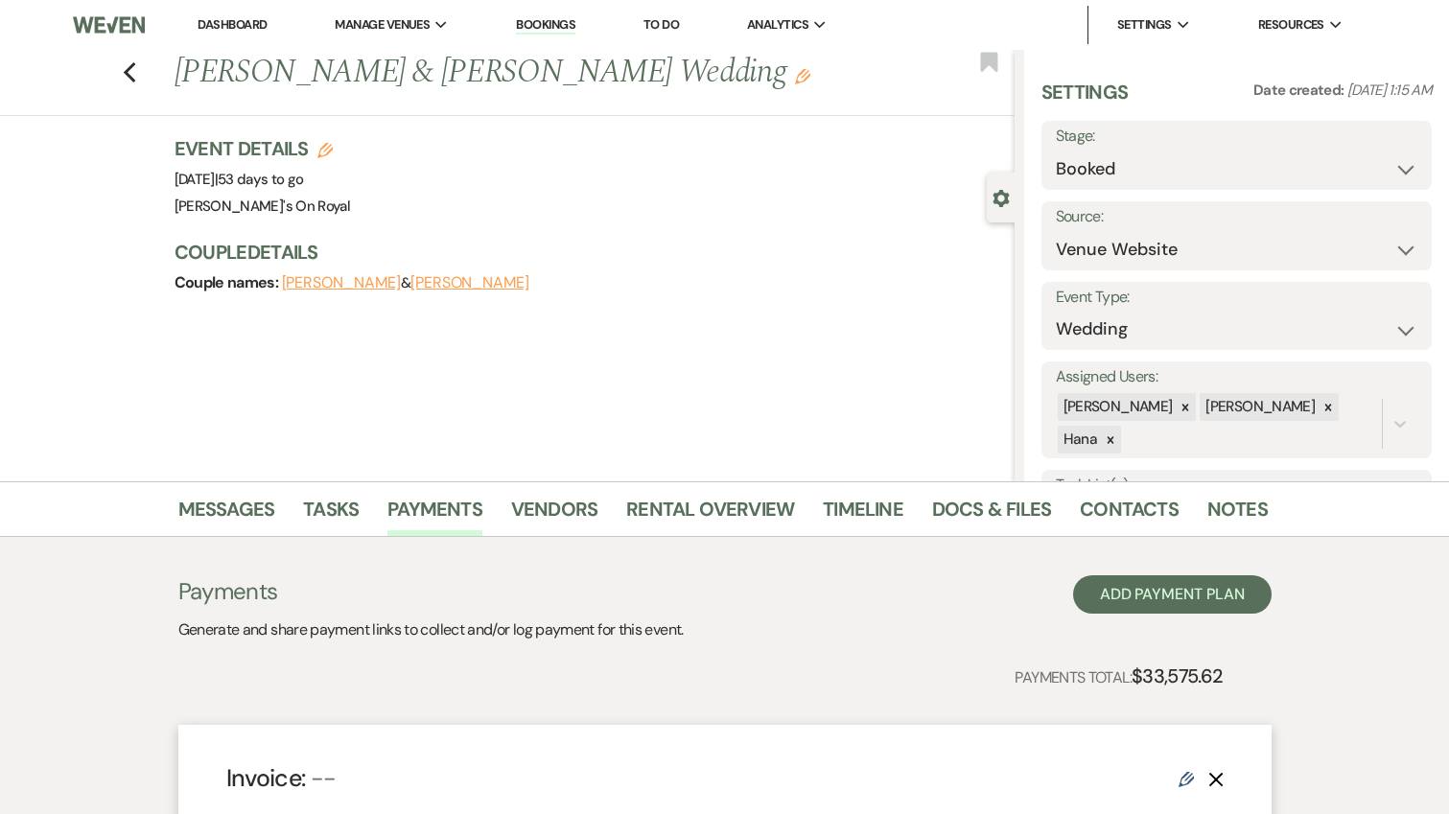
scroll to position [614, 0]
